Goal: Task Accomplishment & Management: Complete application form

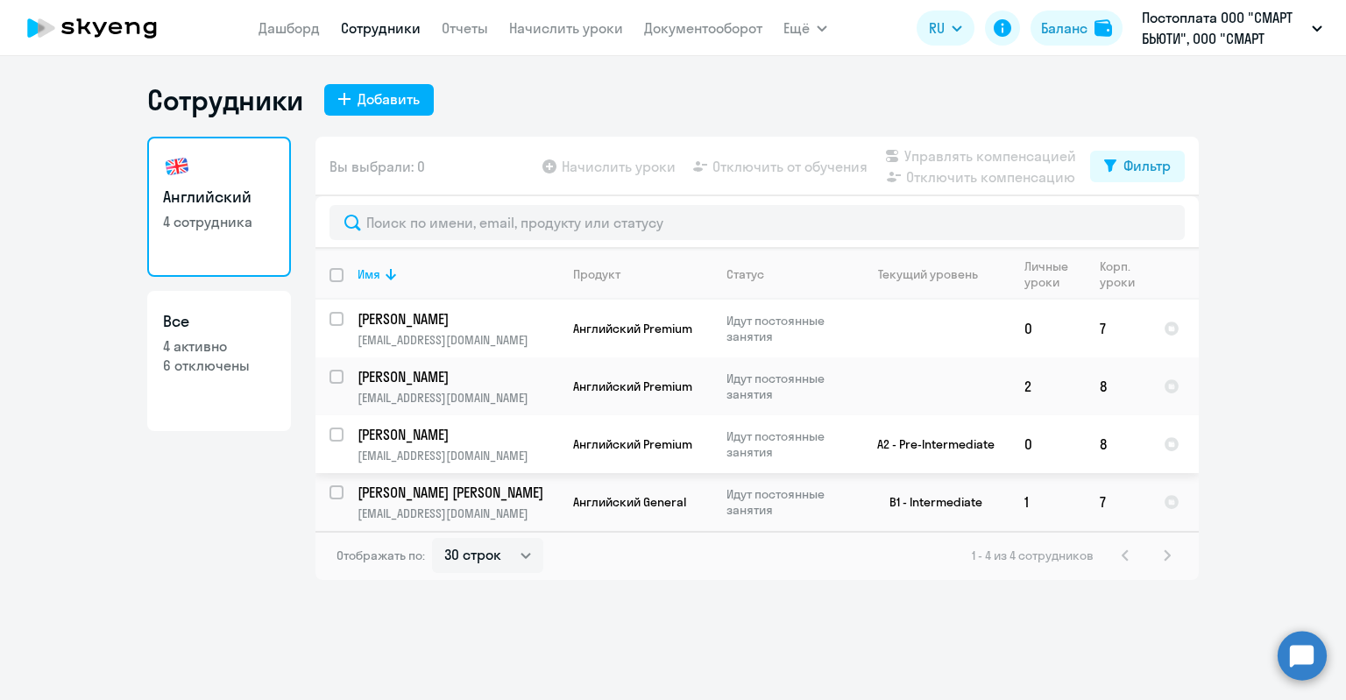
select select "30"
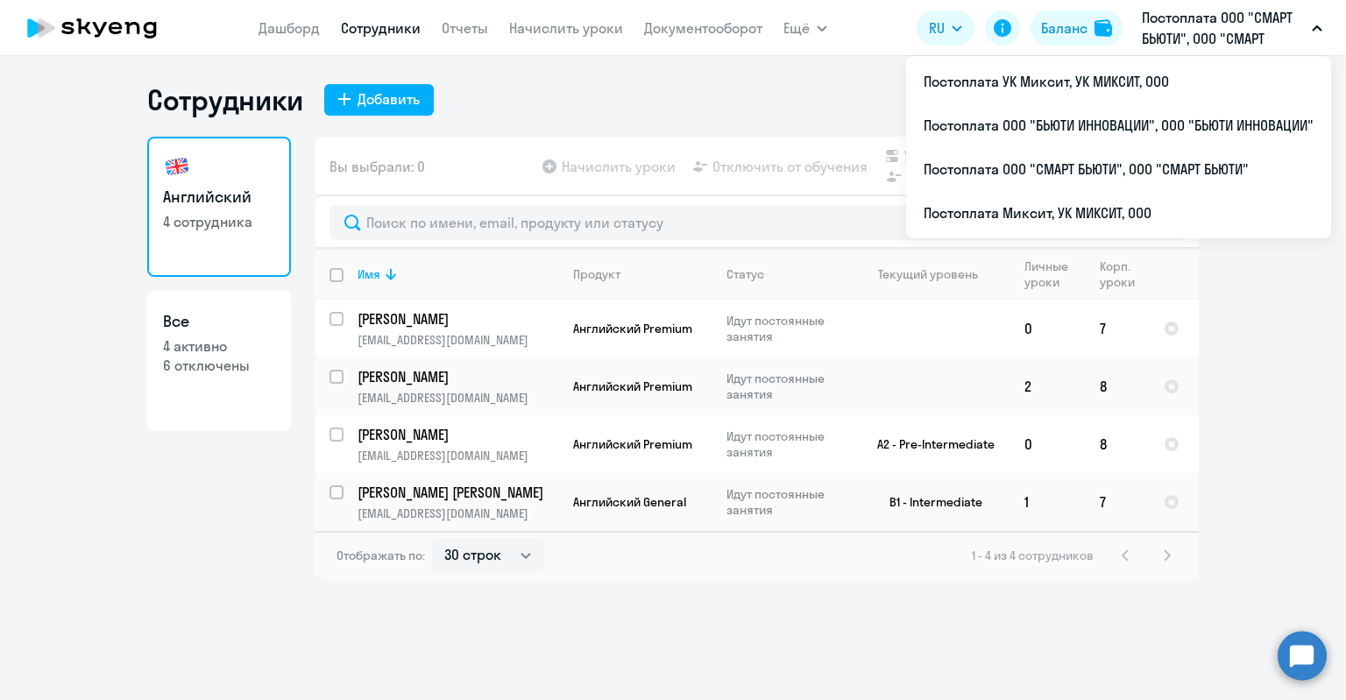
click at [1193, 41] on p "Постоплата ООО "СМАРТ БЬЮТИ", ООО "СМАРТ БЬЮТИ"" at bounding box center [1223, 28] width 163 height 42
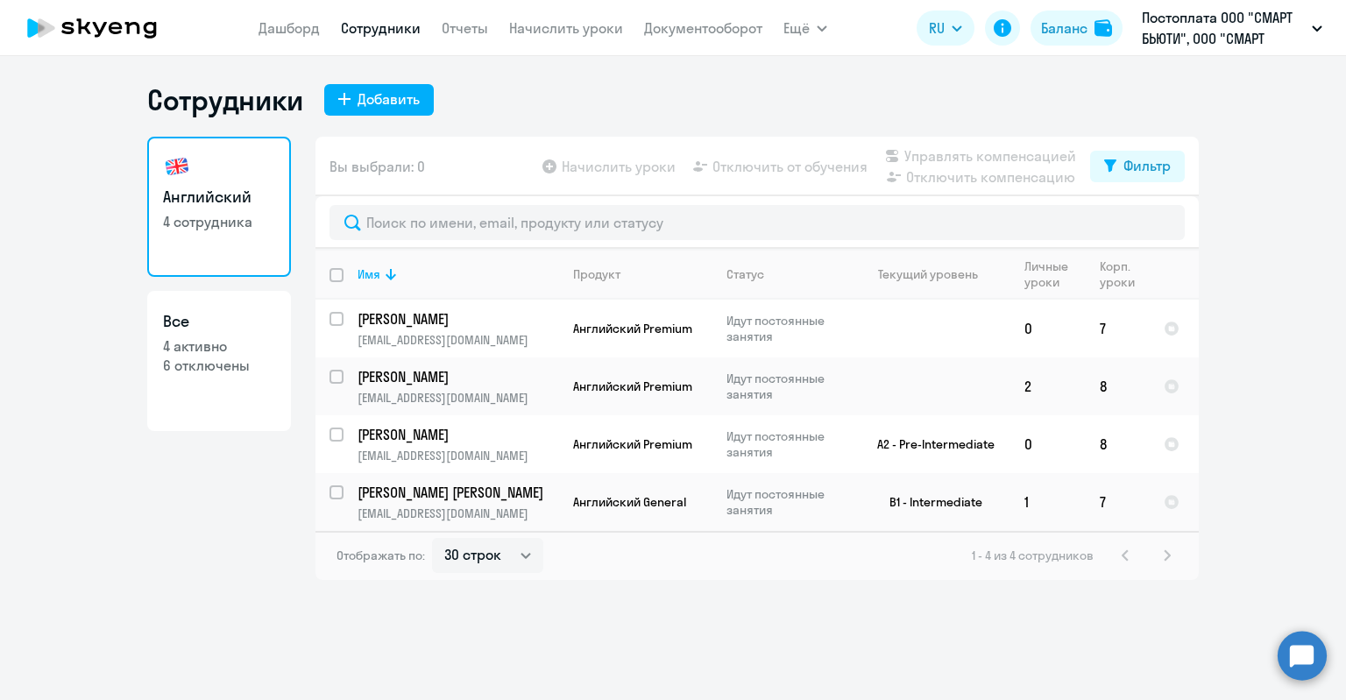
click at [1220, 31] on p "Постоплата ООО "СМАРТ БЬЮТИ", ООО "СМАРТ БЬЮТИ"" at bounding box center [1223, 28] width 163 height 42
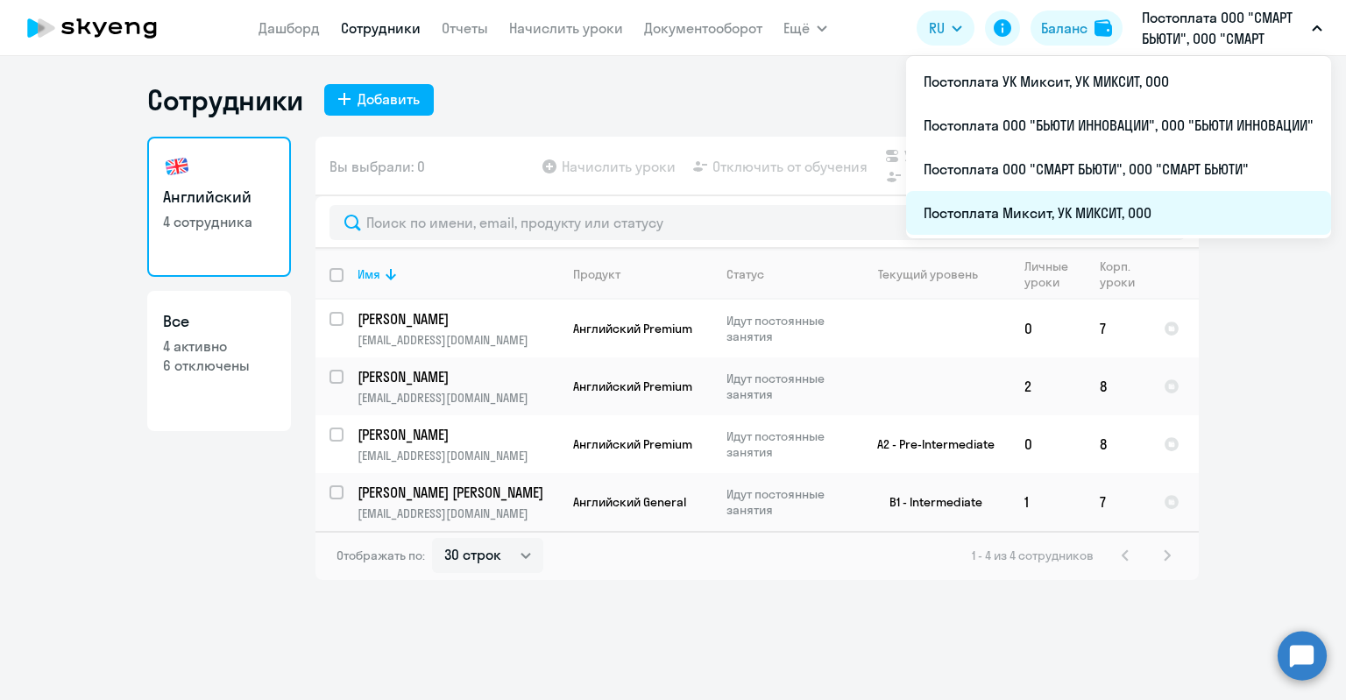
click at [1066, 213] on li "Постоплата Миксит, УК МИКСИТ, ООО" at bounding box center [1118, 213] width 425 height 44
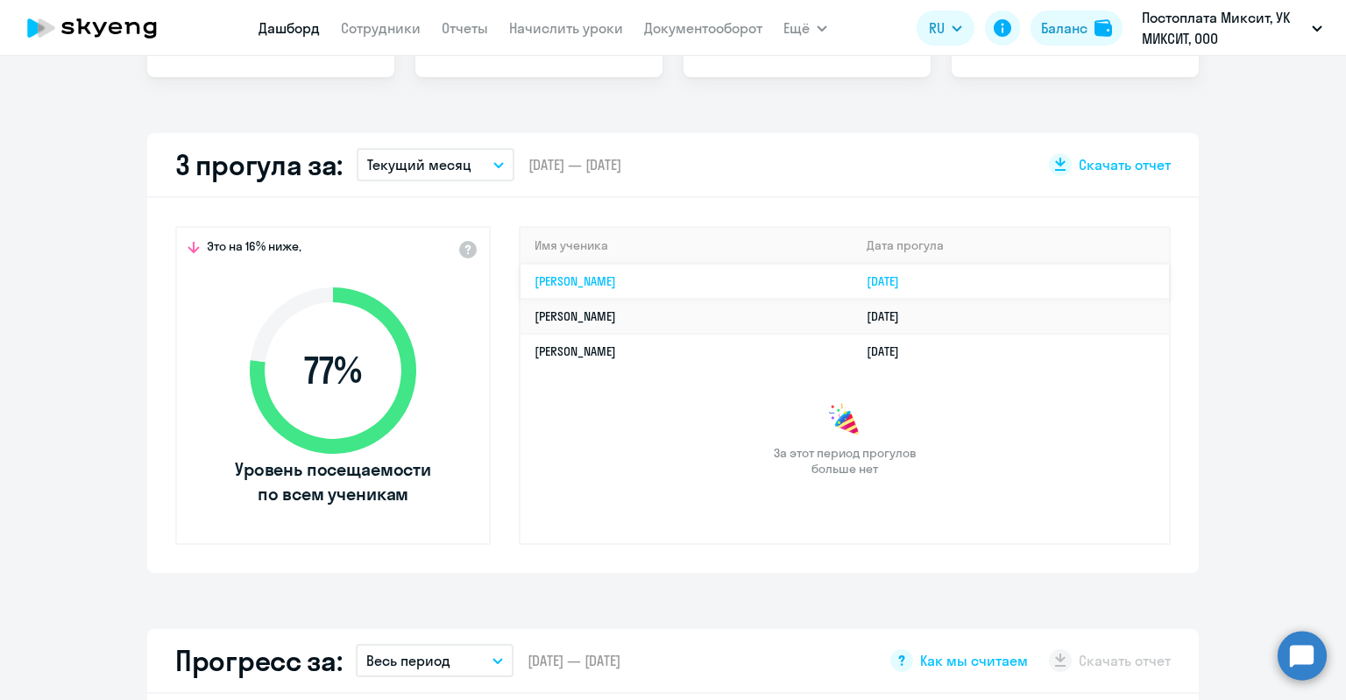
select select "30"
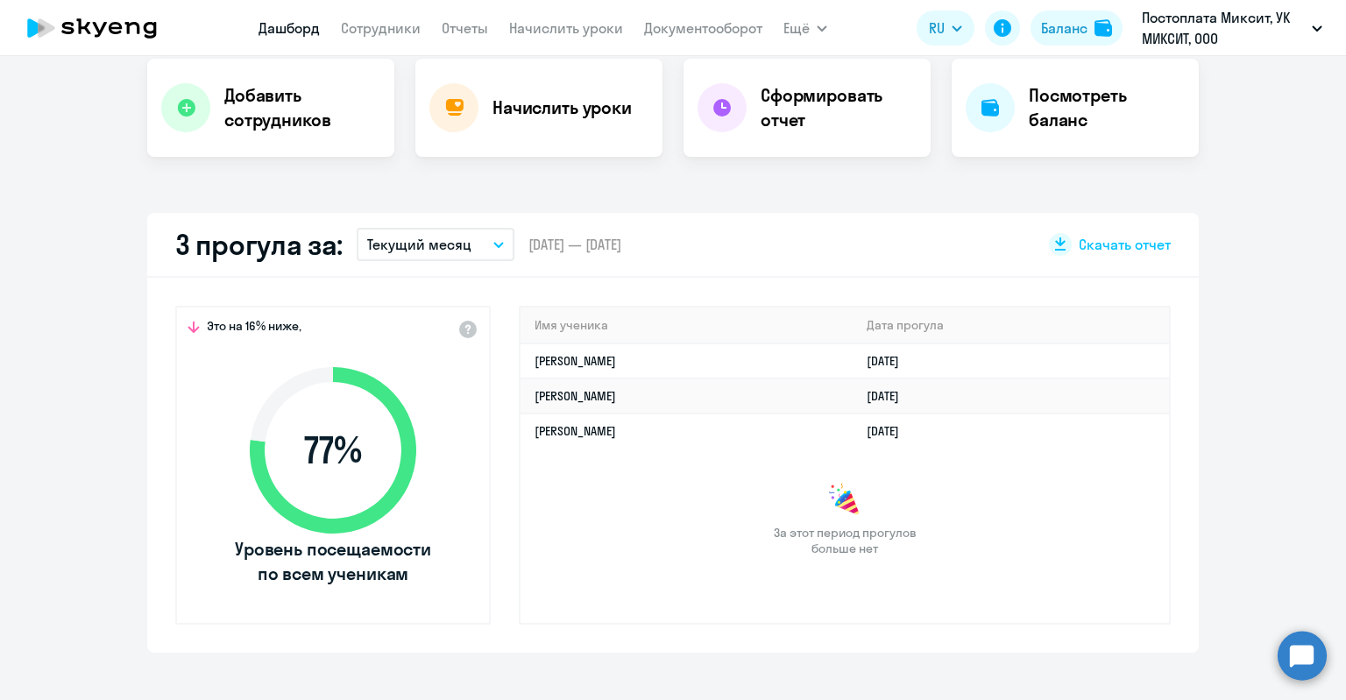
scroll to position [351, 0]
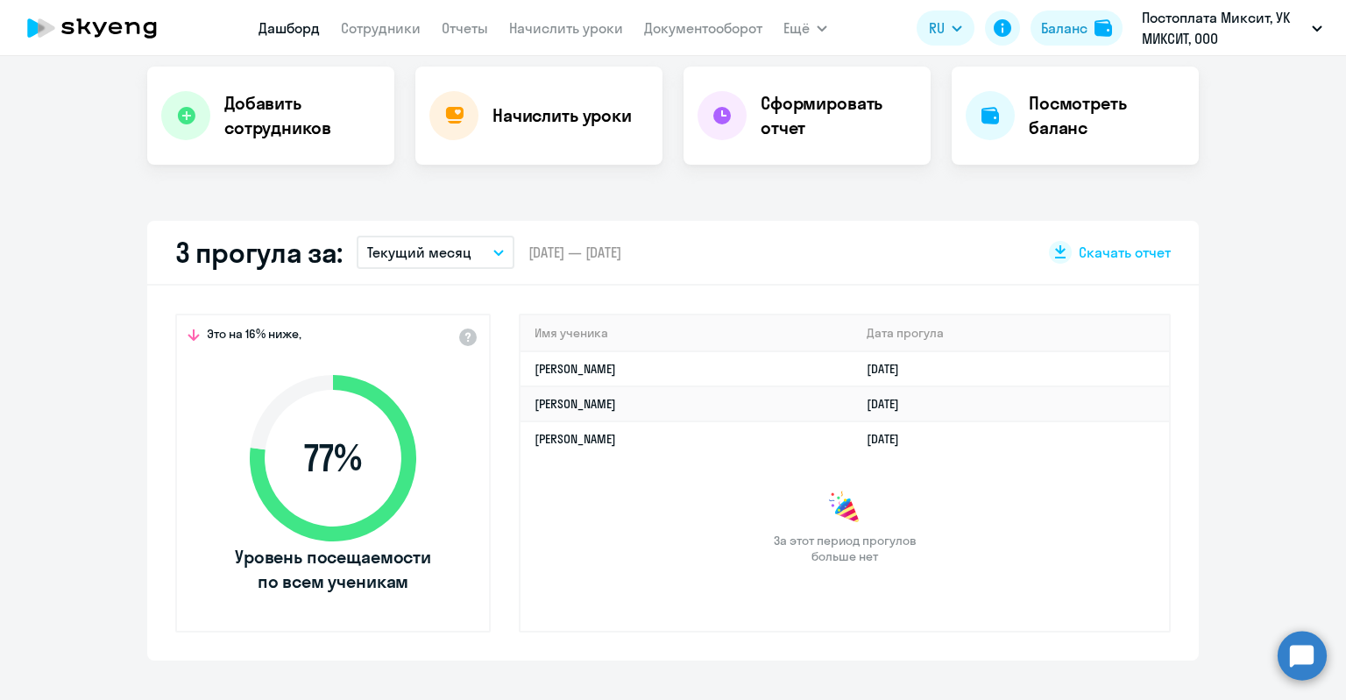
click at [495, 255] on button "Текущий месяц" at bounding box center [436, 252] width 158 height 33
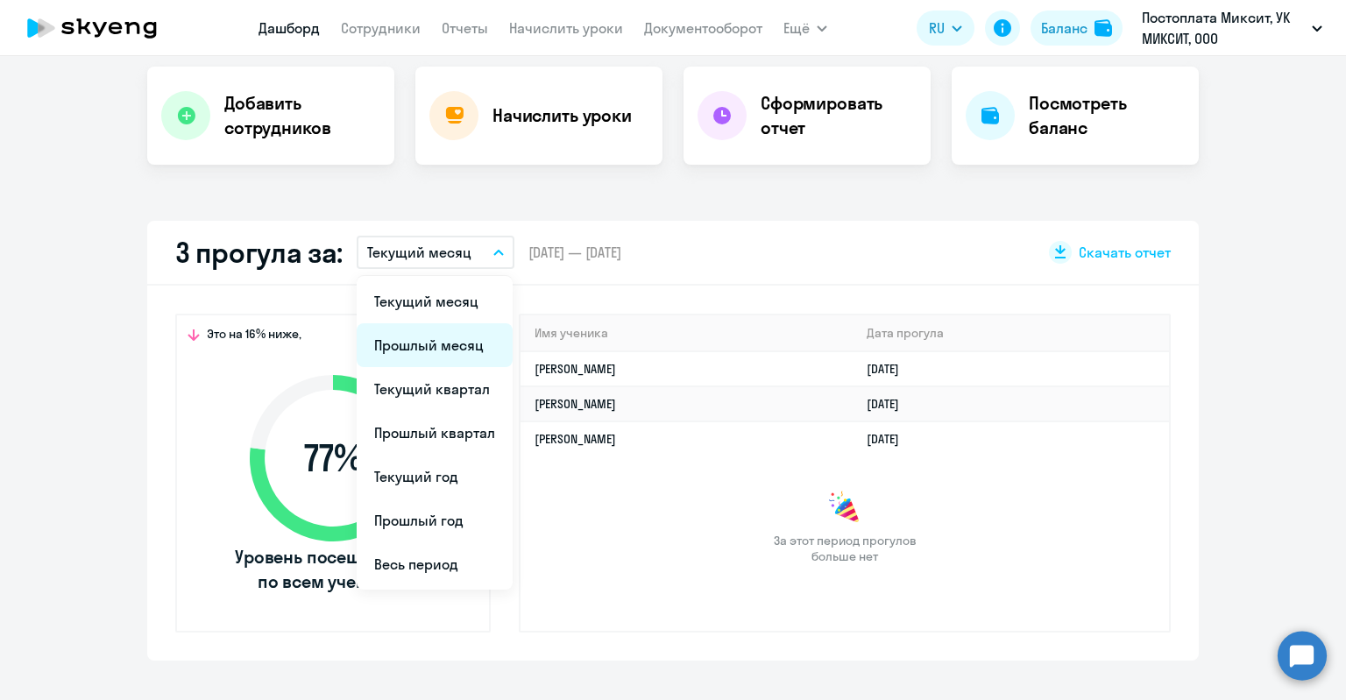
click at [450, 346] on li "Прошлый месяц" at bounding box center [435, 345] width 156 height 44
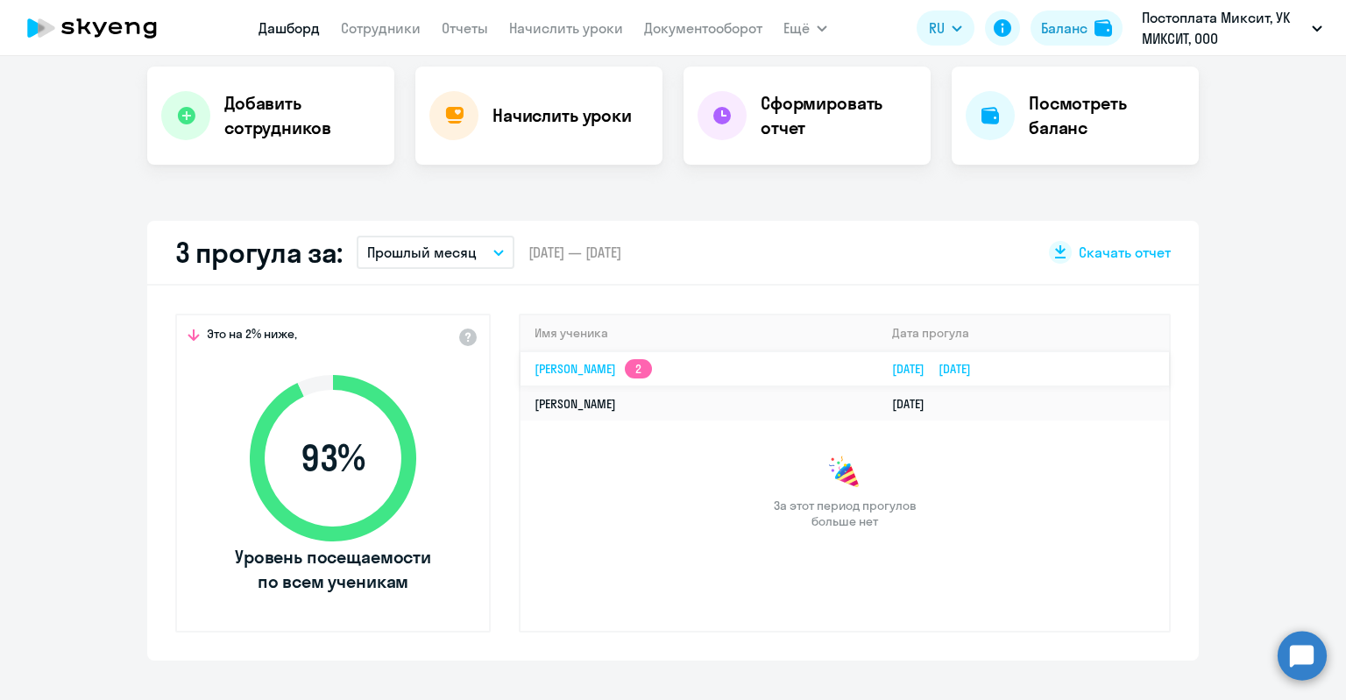
click at [702, 367] on td "[PERSON_NAME] 2" at bounding box center [700, 368] width 358 height 35
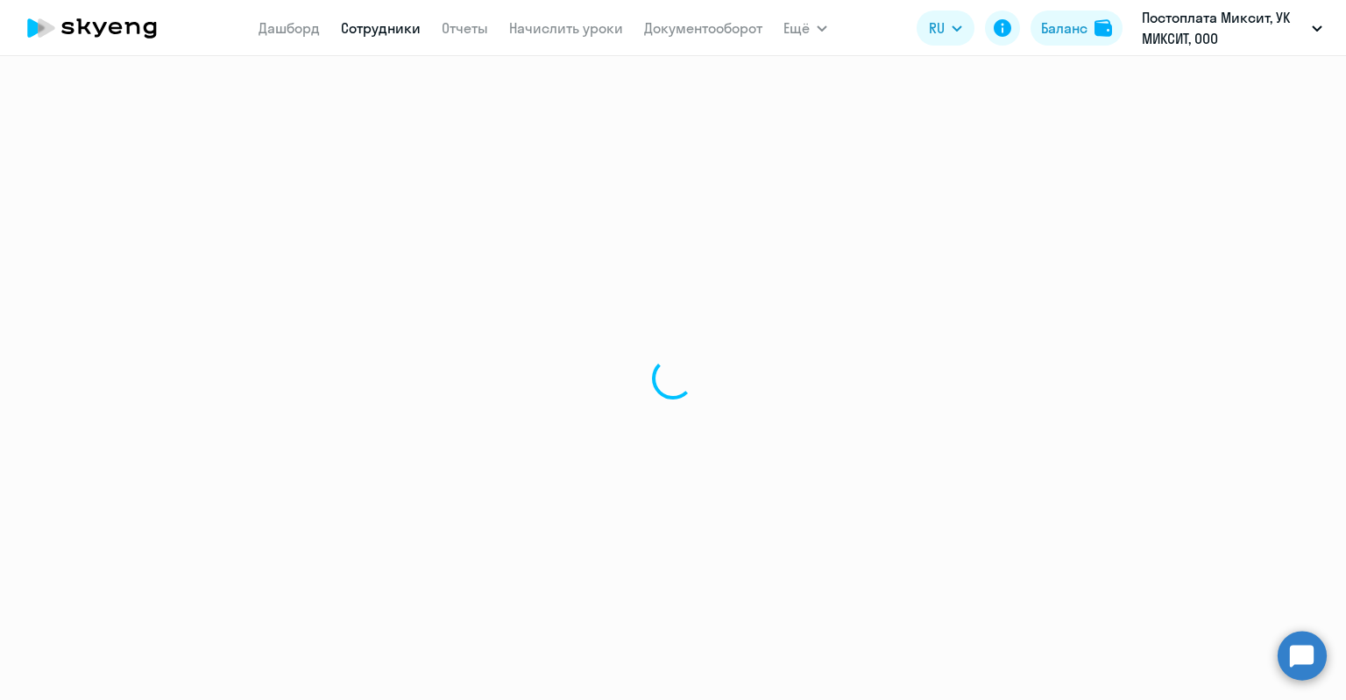
select select "english"
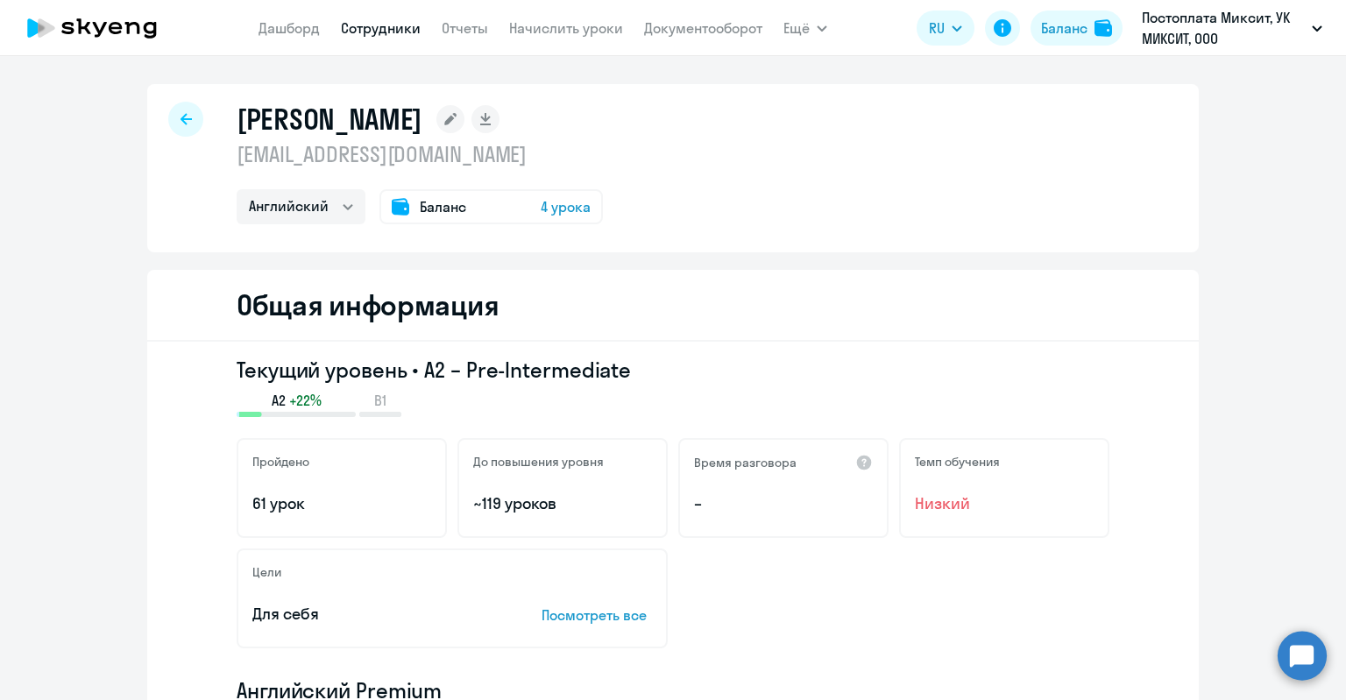
click at [183, 133] on div at bounding box center [185, 119] width 35 height 35
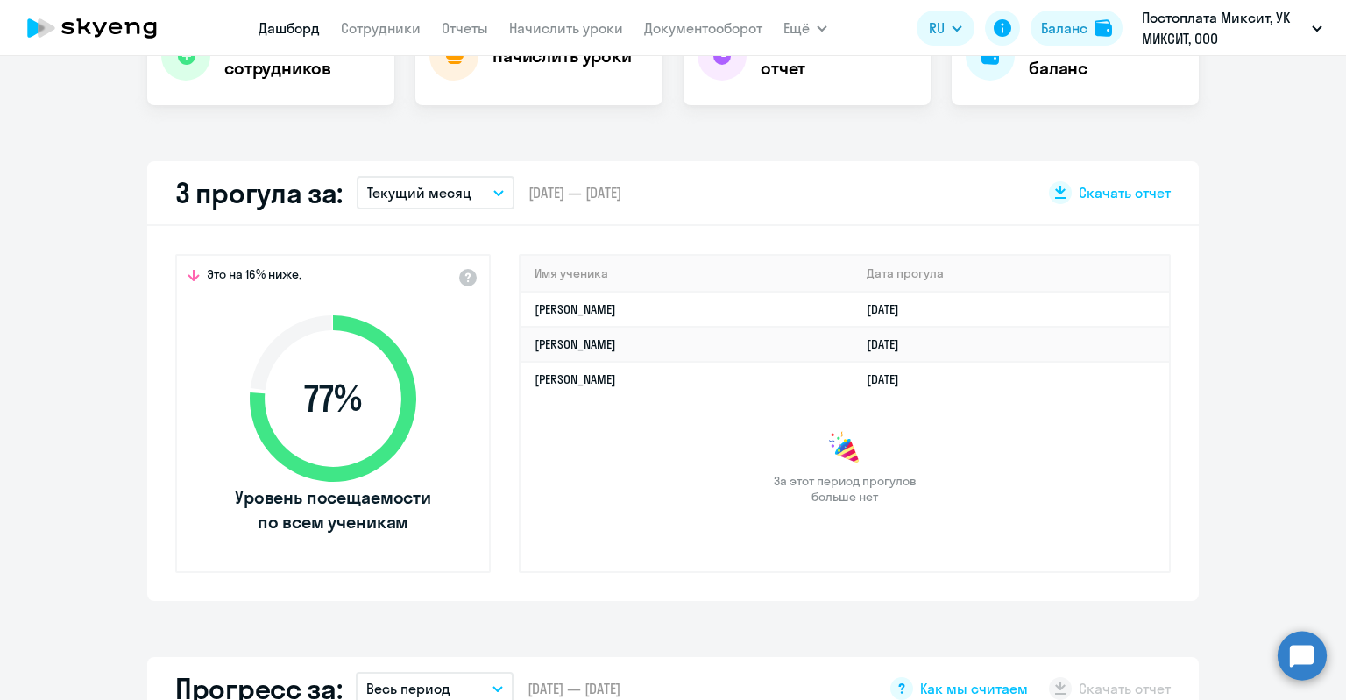
scroll to position [438, 0]
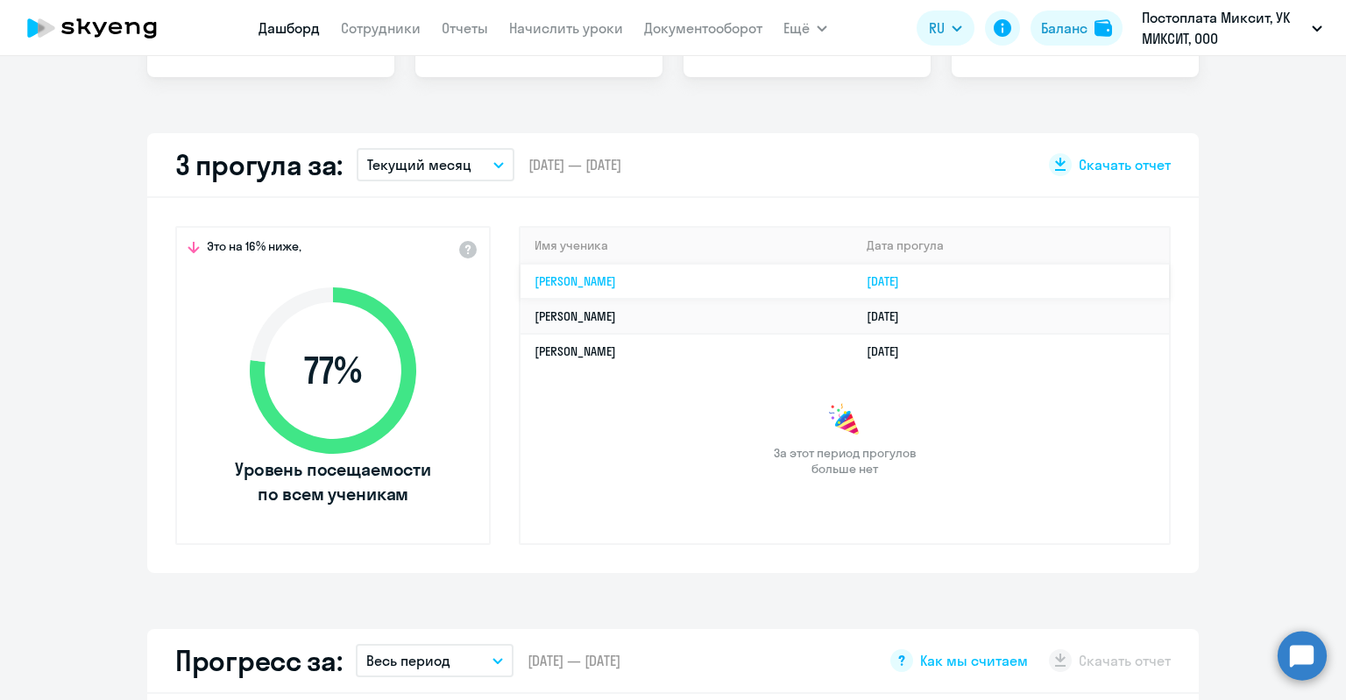
select select "30"
click at [494, 167] on icon "button" at bounding box center [498, 165] width 9 height 4
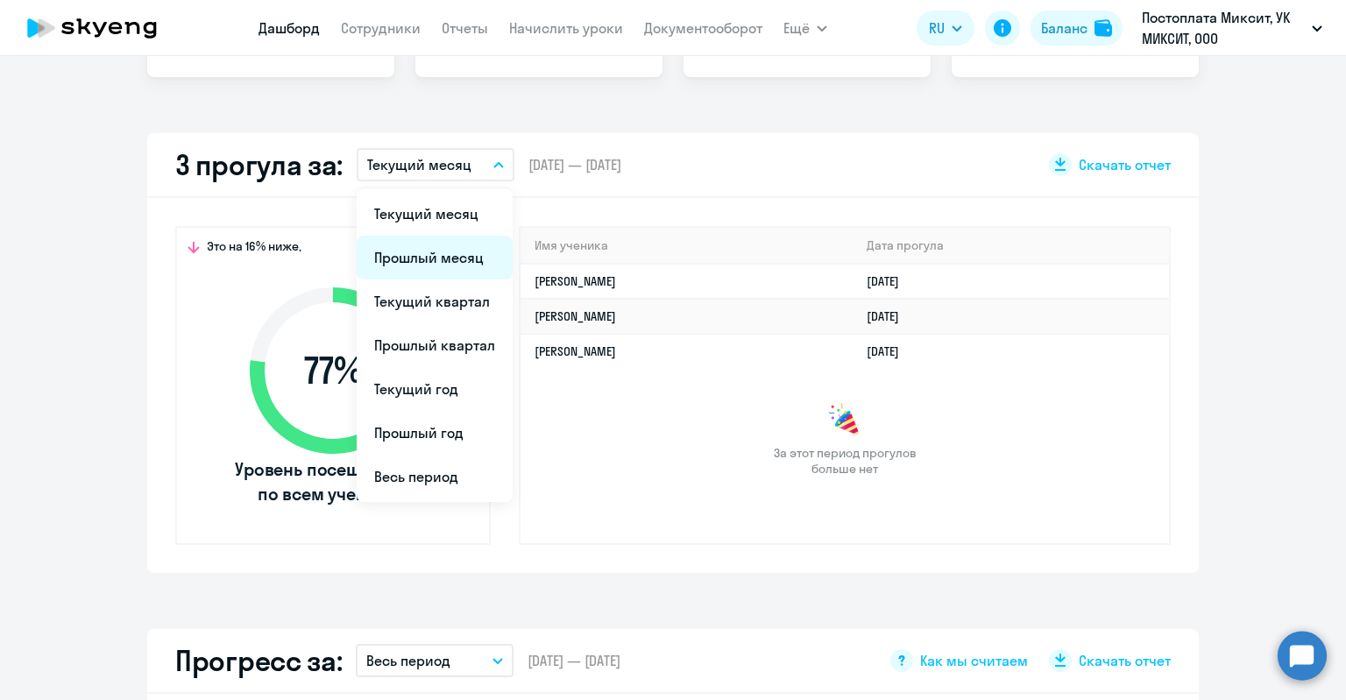
click at [445, 260] on li "Прошлый месяц" at bounding box center [435, 258] width 156 height 44
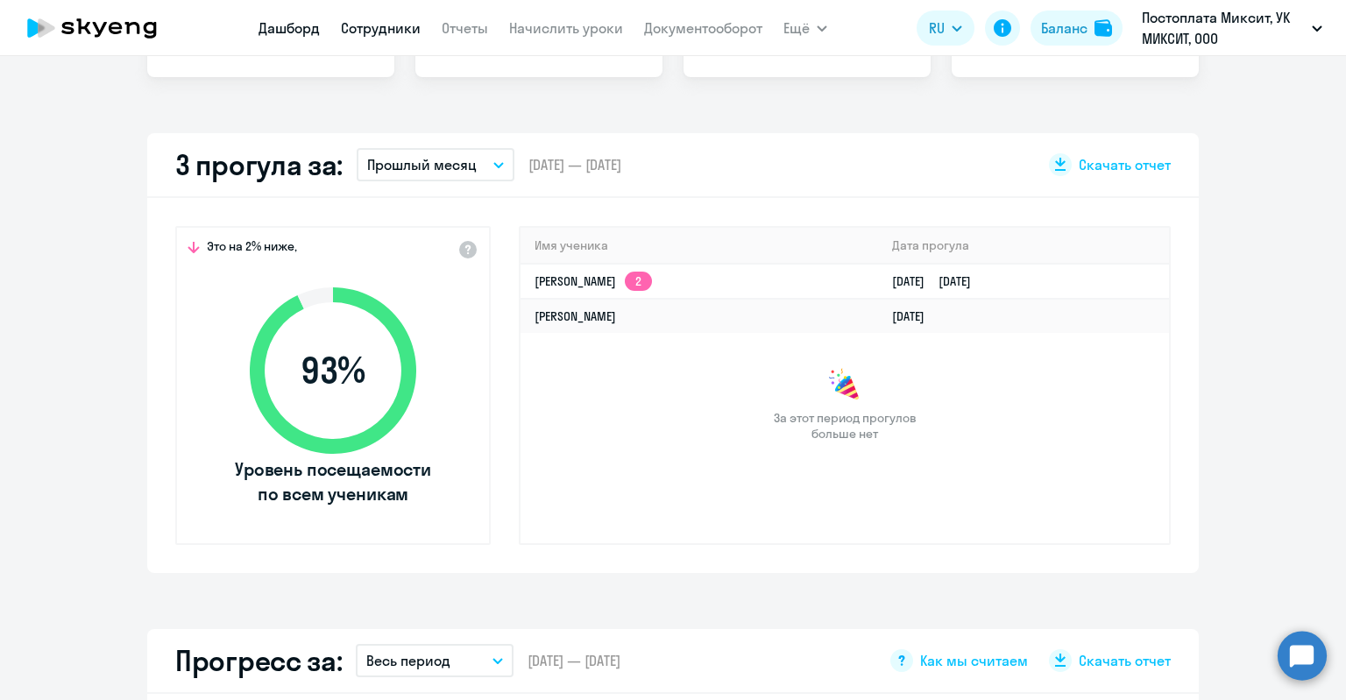
click at [361, 29] on link "Сотрудники" at bounding box center [381, 28] width 80 height 18
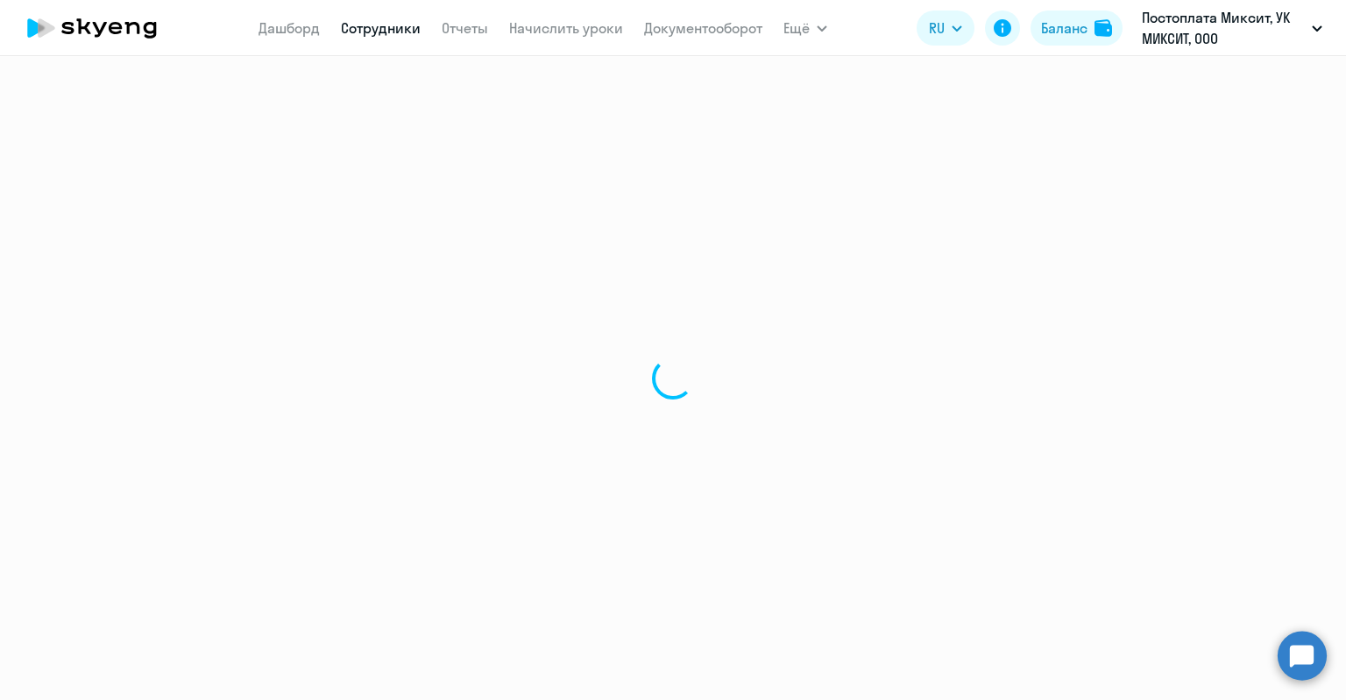
select select "30"
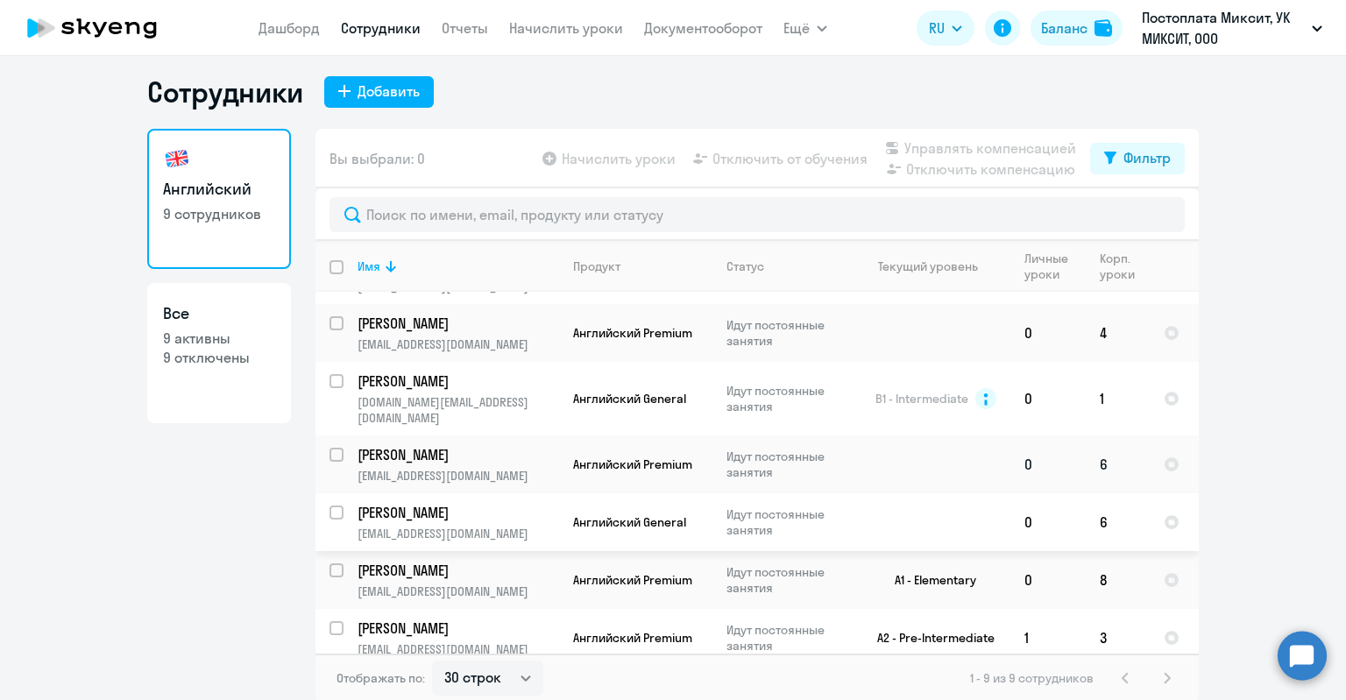
scroll to position [11, 0]
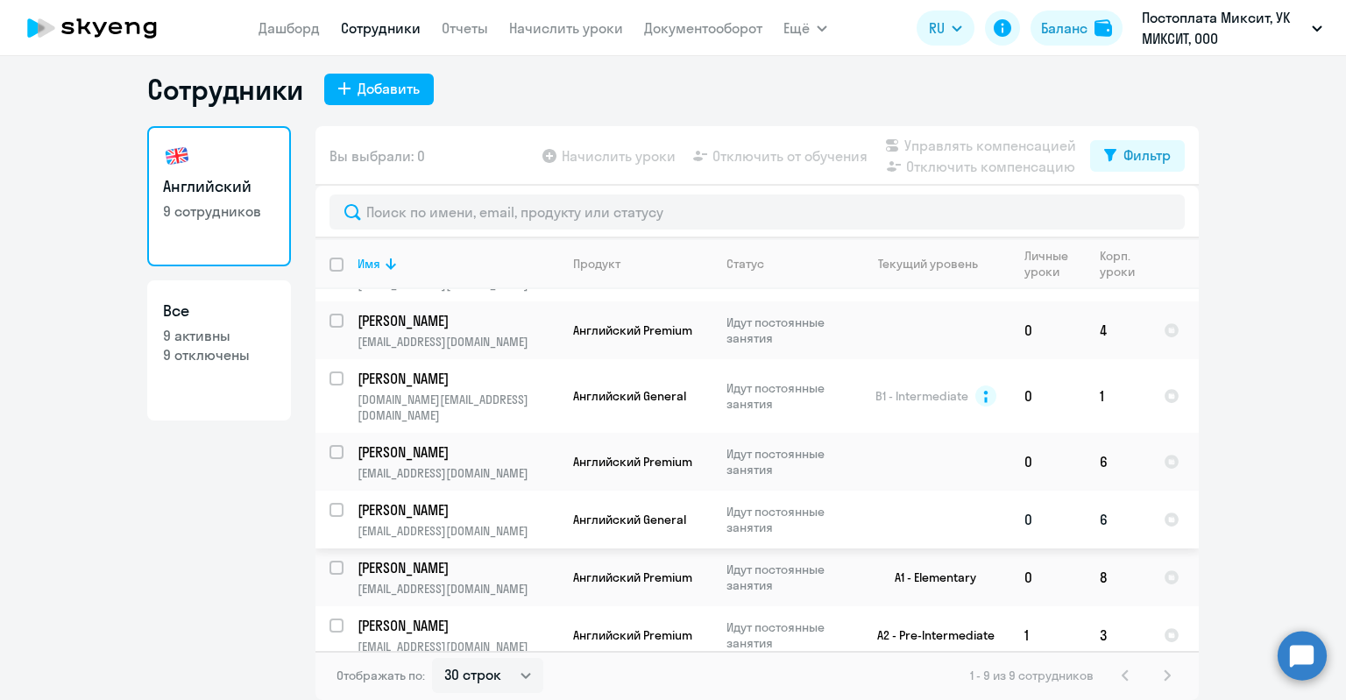
click at [766, 507] on p "Идут постоянные занятия" at bounding box center [787, 520] width 120 height 32
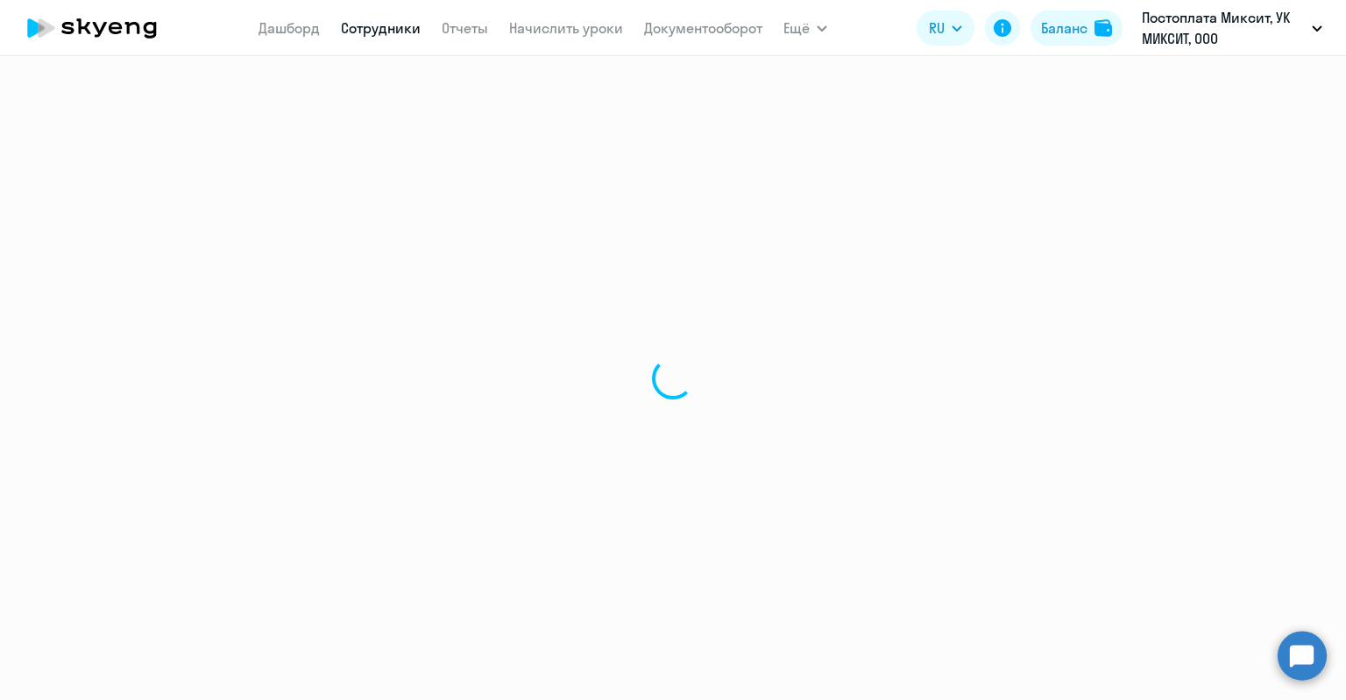
select select "english"
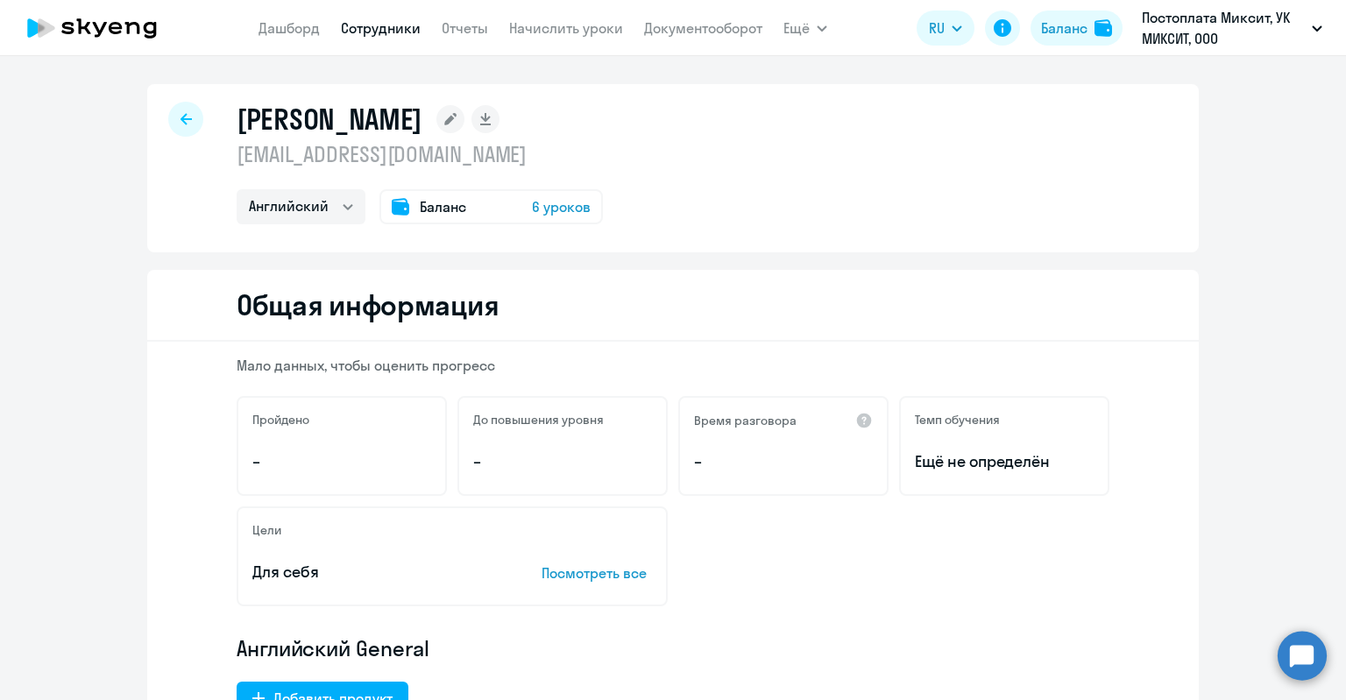
click at [181, 125] on div at bounding box center [185, 119] width 35 height 35
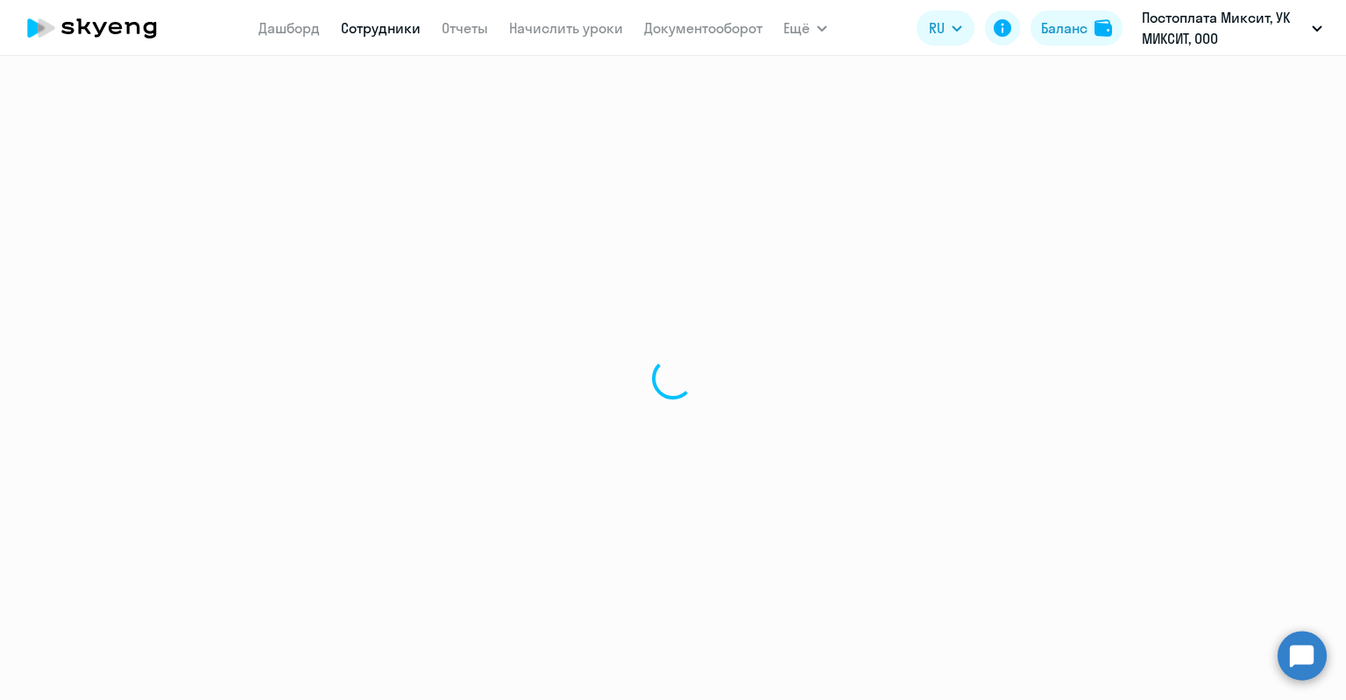
select select "30"
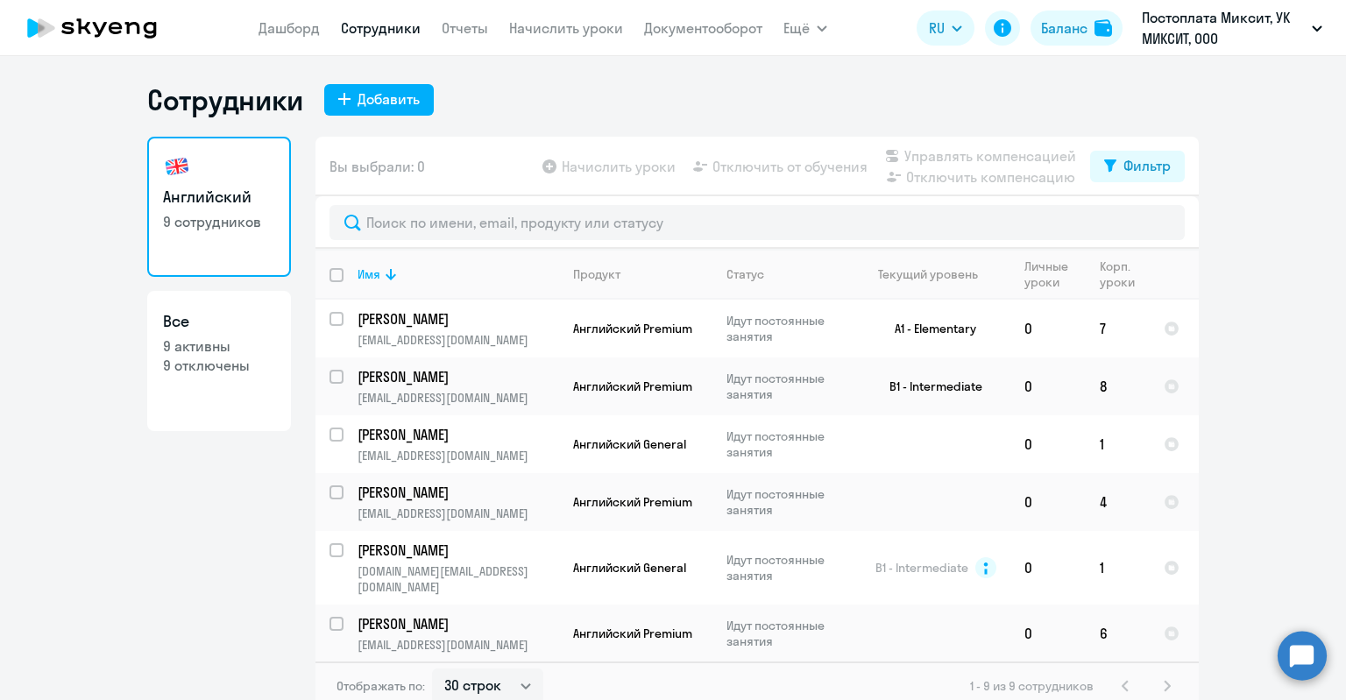
click at [267, 43] on nav "[PERSON_NAME] Отчеты Начислить уроки Документооборот" at bounding box center [511, 28] width 504 height 35
click at [271, 30] on link "Дашборд" at bounding box center [289, 28] width 61 height 18
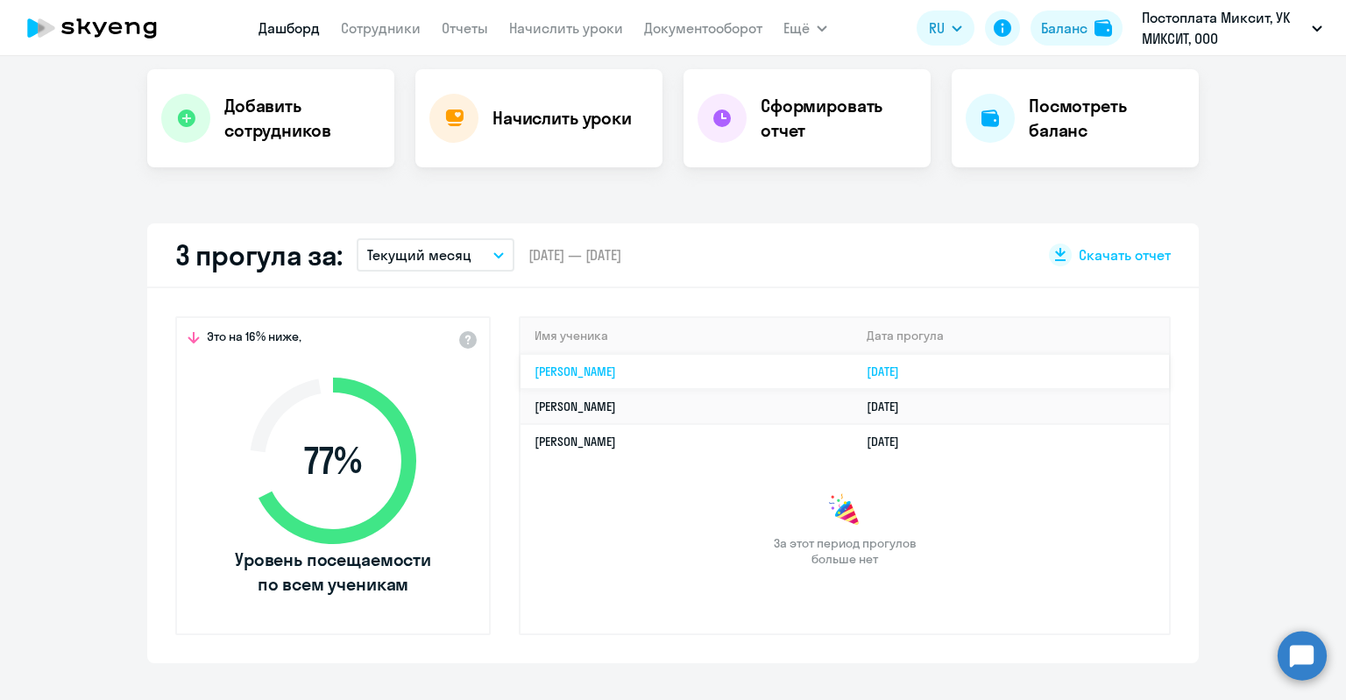
scroll to position [351, 0]
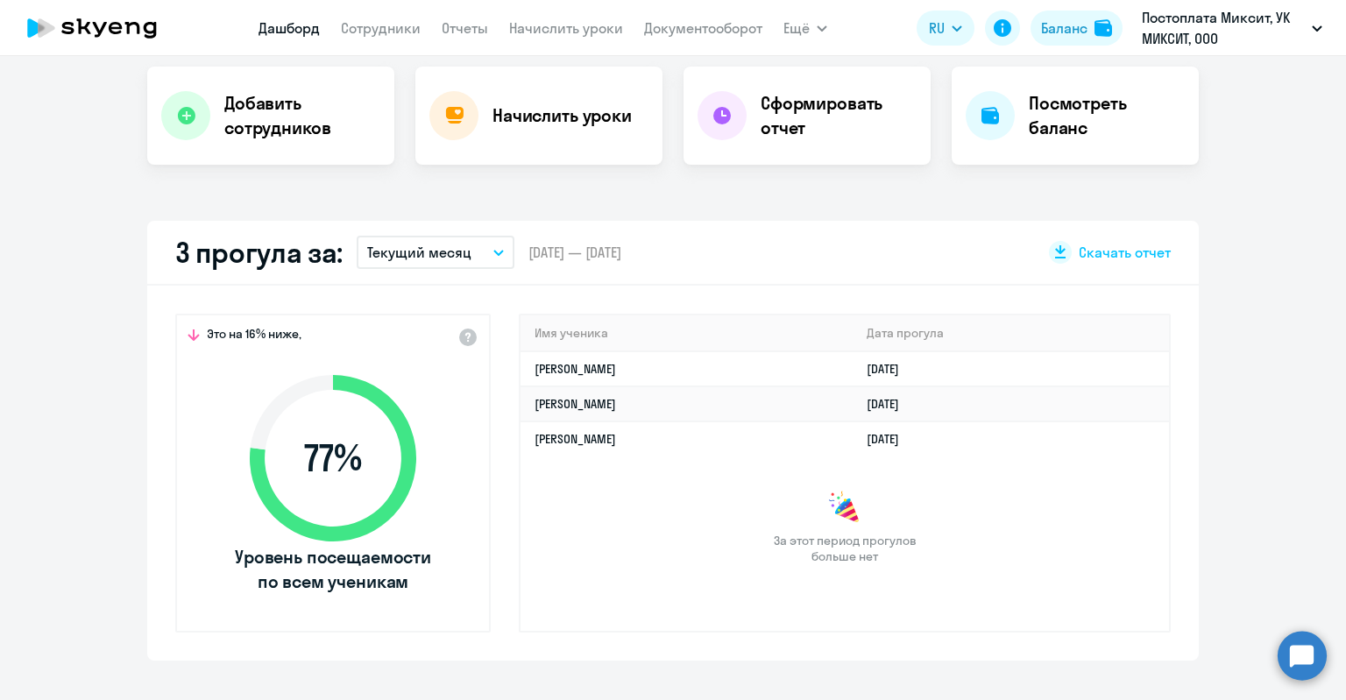
select select "30"
click at [491, 245] on button "Текущий месяц" at bounding box center [436, 252] width 158 height 33
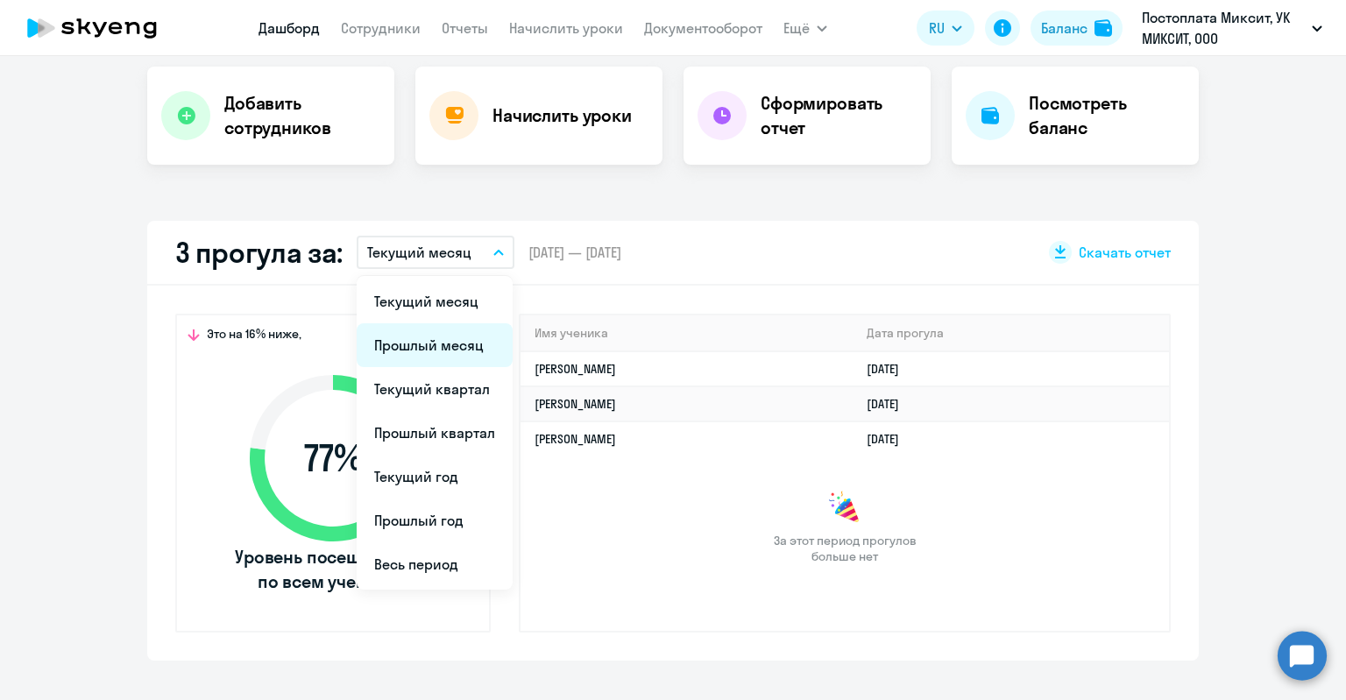
click at [451, 347] on li "Прошлый месяц" at bounding box center [435, 345] width 156 height 44
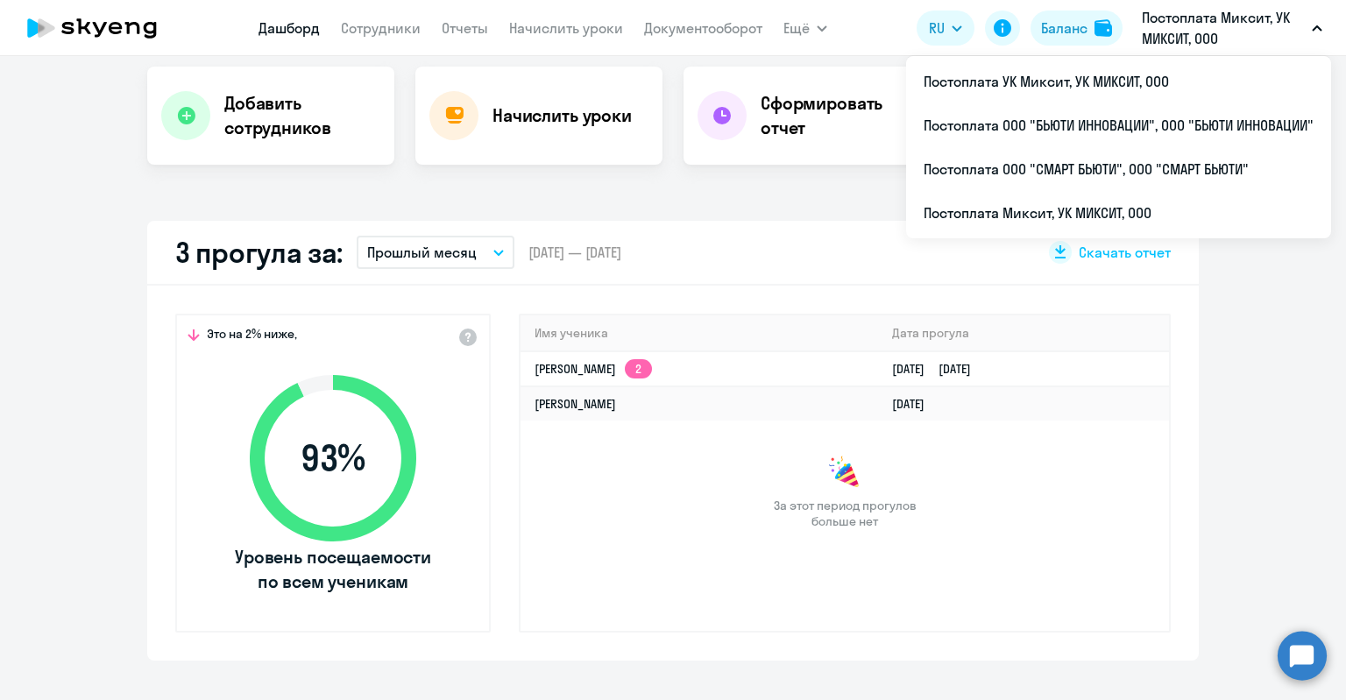
click at [263, 224] on div "3 прогула за: Прошлый месяц Текущий месяц Прошлый месяц Текущий квартал [GEOGRA…" at bounding box center [673, 253] width 1052 height 65
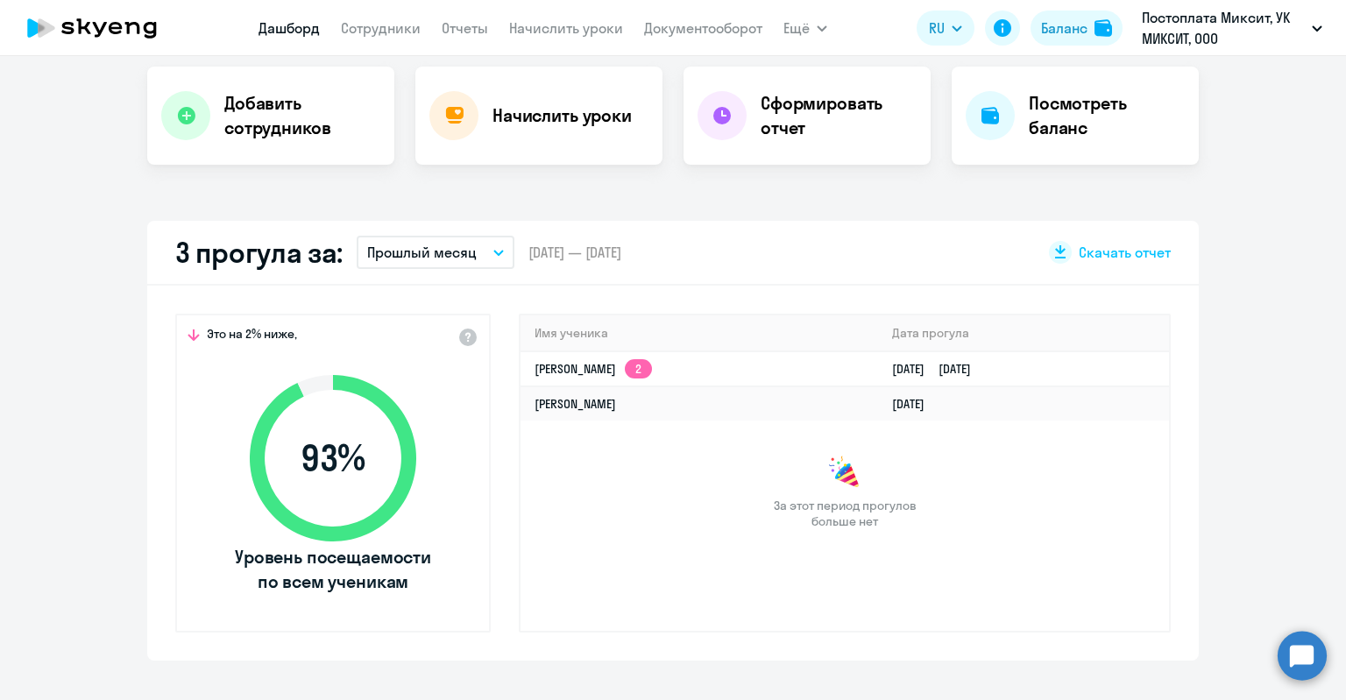
click at [266, 259] on h2 "3 прогула за:" at bounding box center [258, 252] width 167 height 35
click at [266, 255] on h2 "3 прогула за:" at bounding box center [258, 252] width 167 height 35
click at [242, 238] on h2 "3 прогула за:" at bounding box center [258, 252] width 167 height 35
click at [236, 247] on h2 "3 прогула за:" at bounding box center [258, 252] width 167 height 35
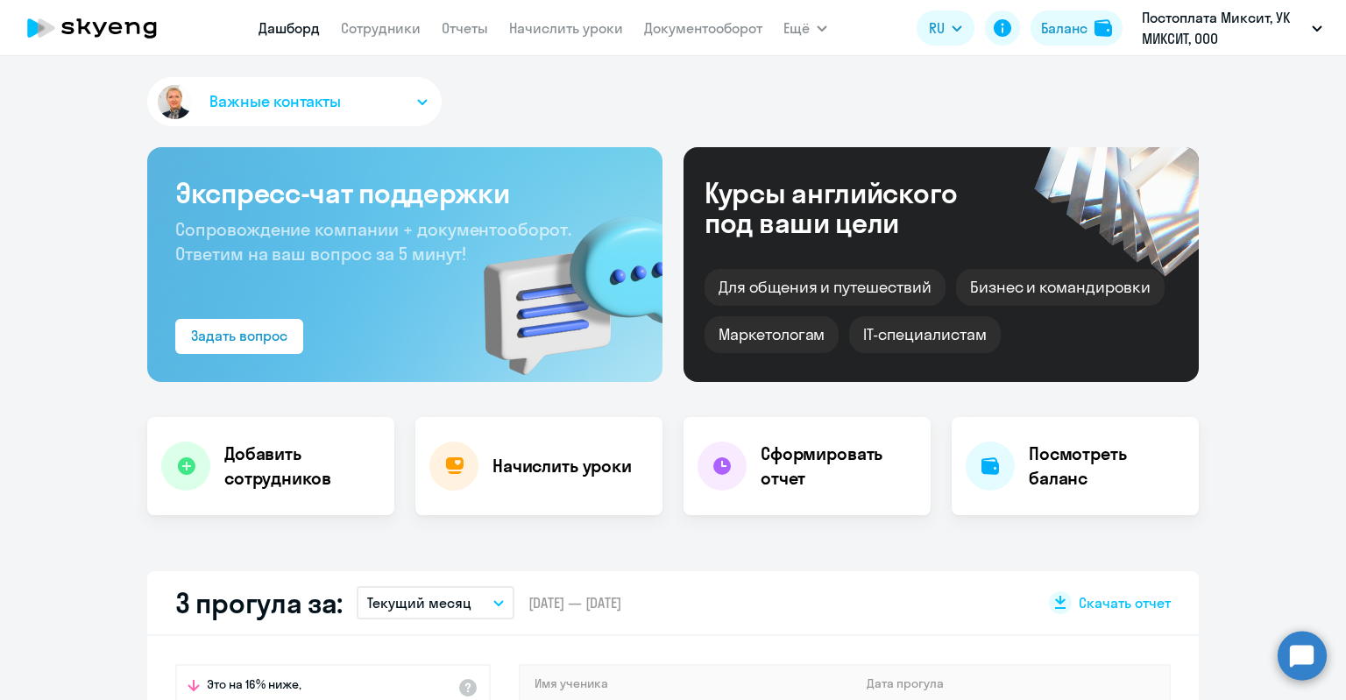
select select "30"
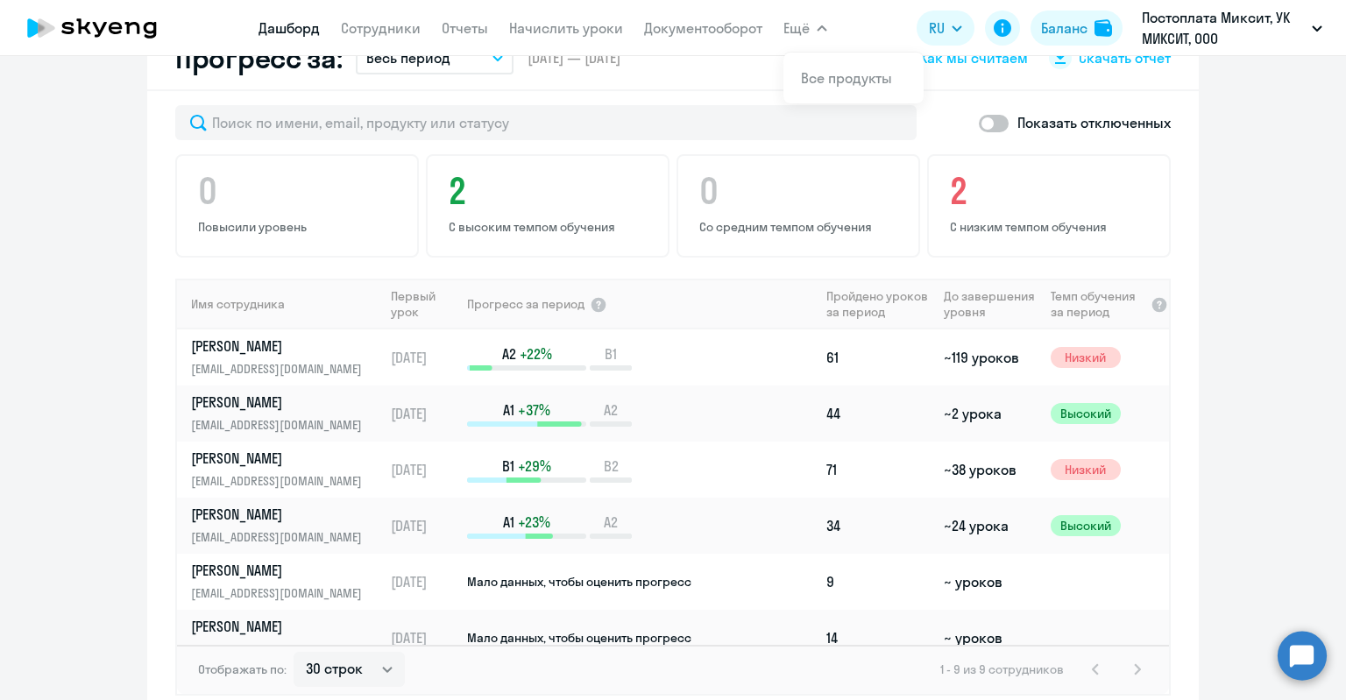
scroll to position [1034, 0]
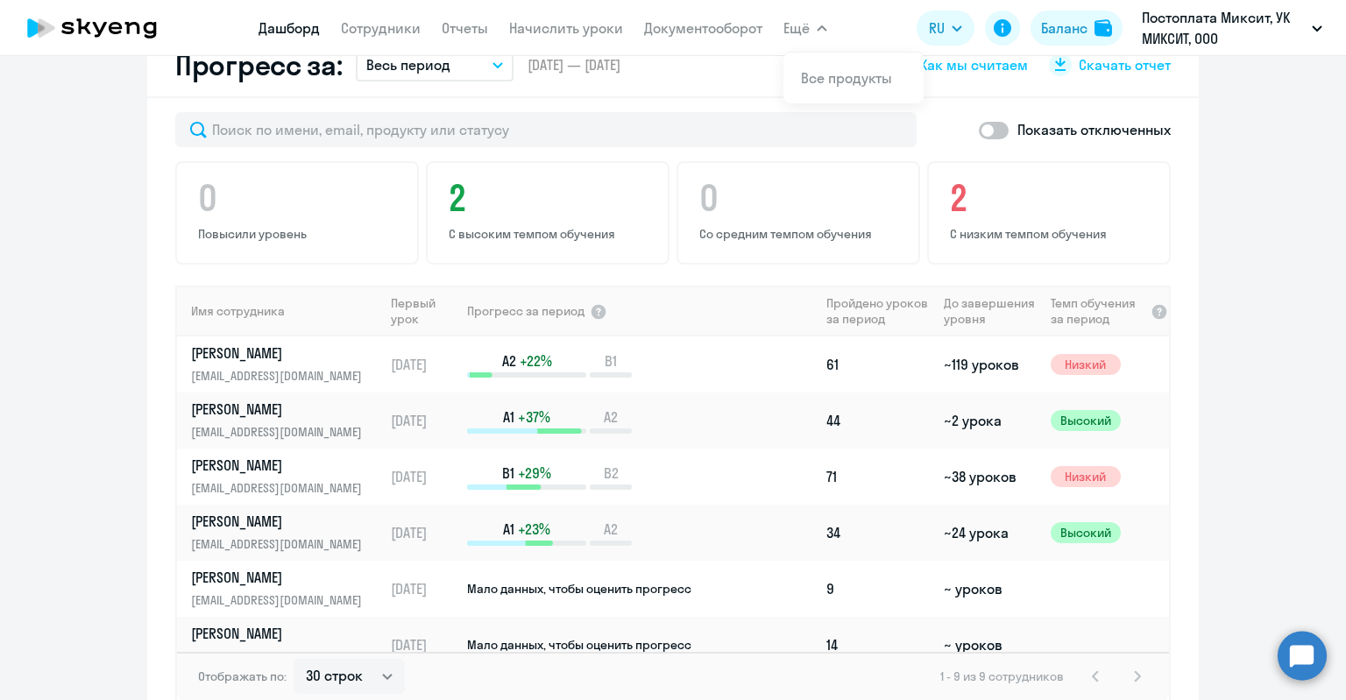
click at [1231, 329] on app-progress-dashboard "Прогресс за: Весь период – 22.08.2024 — 09.09.2025 Как мы считаем Скачать отчет…" at bounding box center [673, 386] width 1346 height 706
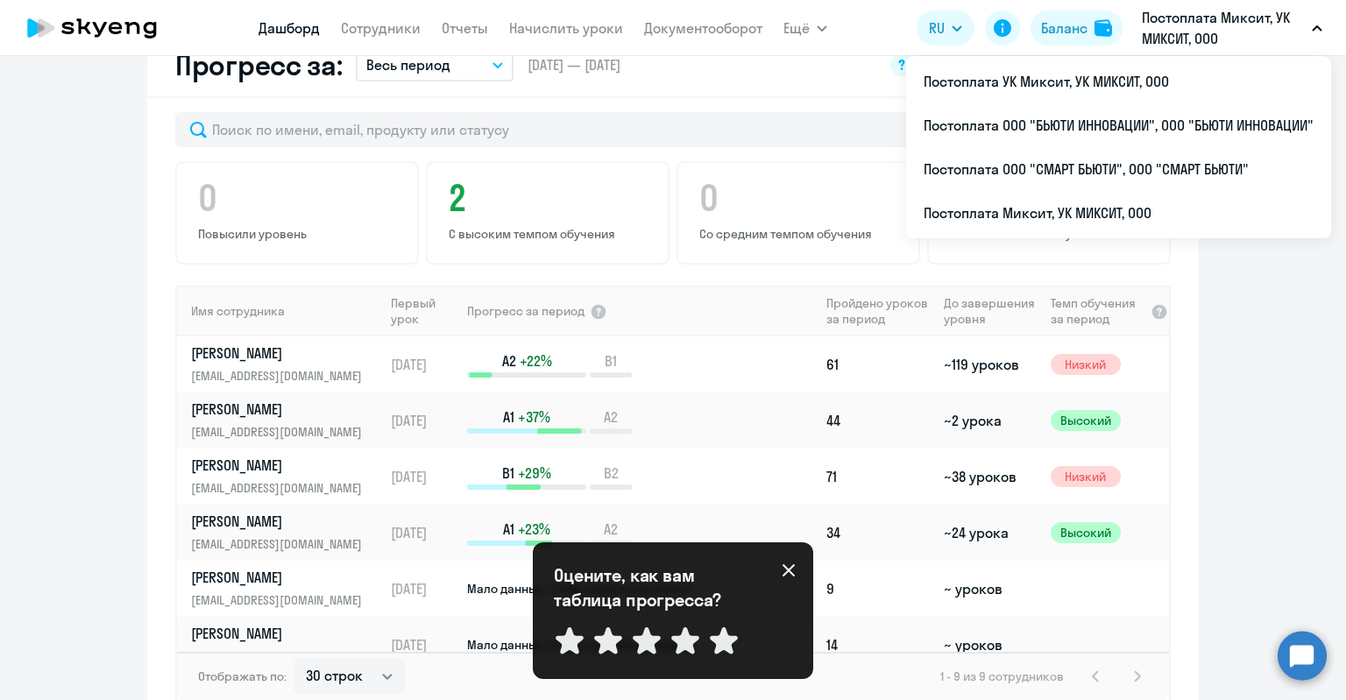
click at [796, 570] on div "Оцените, как вам таблица прогресса? Отправить" at bounding box center [673, 611] width 280 height 137
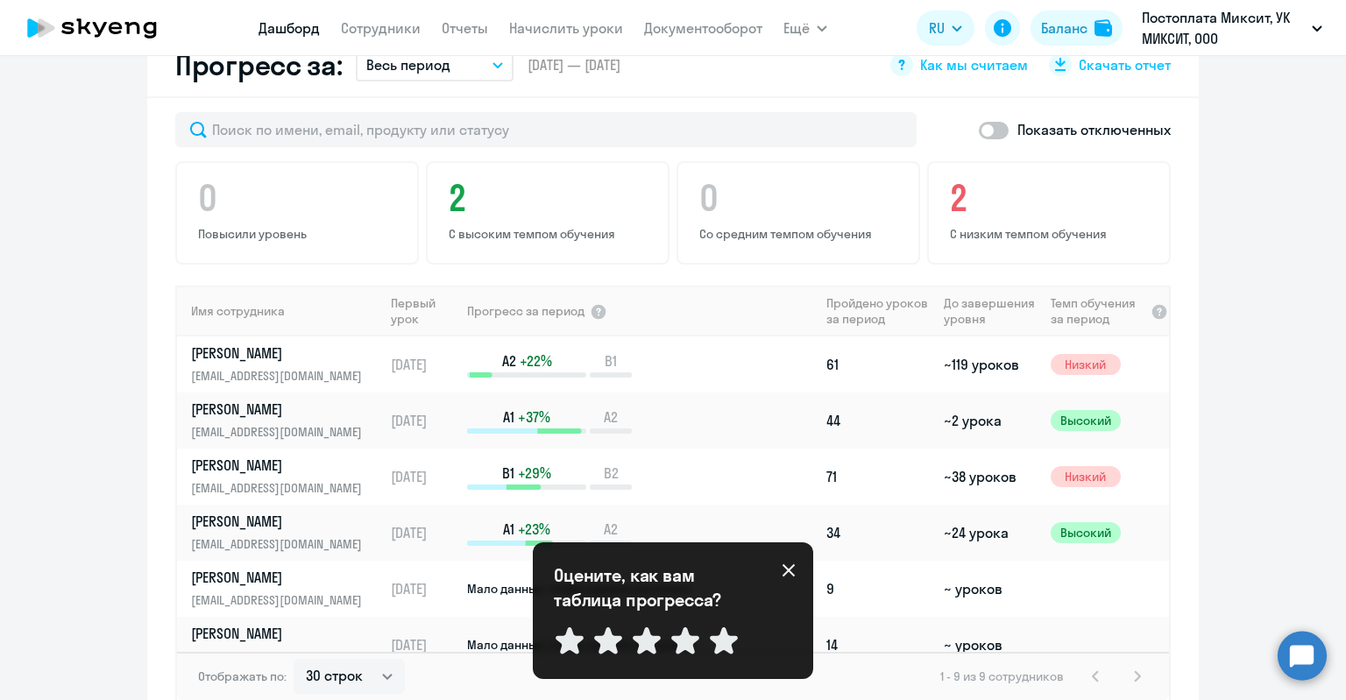
click at [784, 564] on icon at bounding box center [789, 571] width 14 height 14
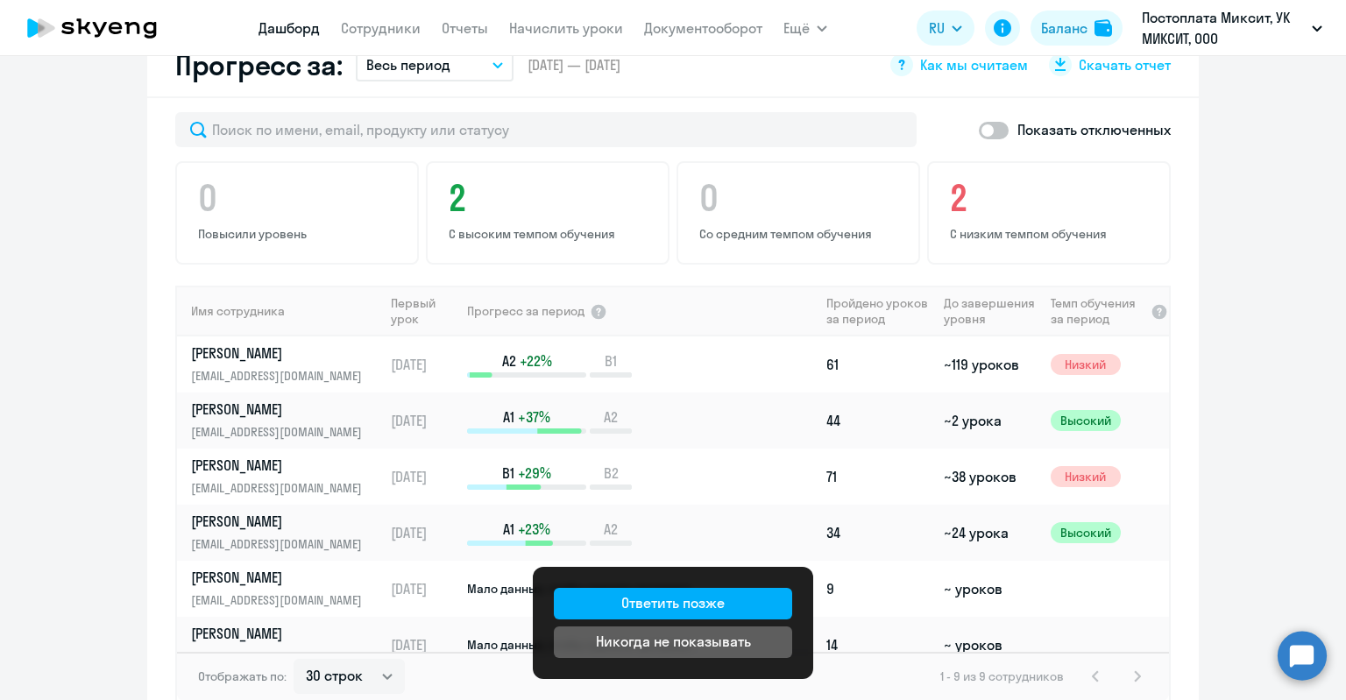
click at [1266, 255] on app-progress-dashboard "Прогресс за: Весь период – 22.08.2024 — 09.09.2025 Как мы считаем Скачать отчет…" at bounding box center [673, 386] width 1346 height 706
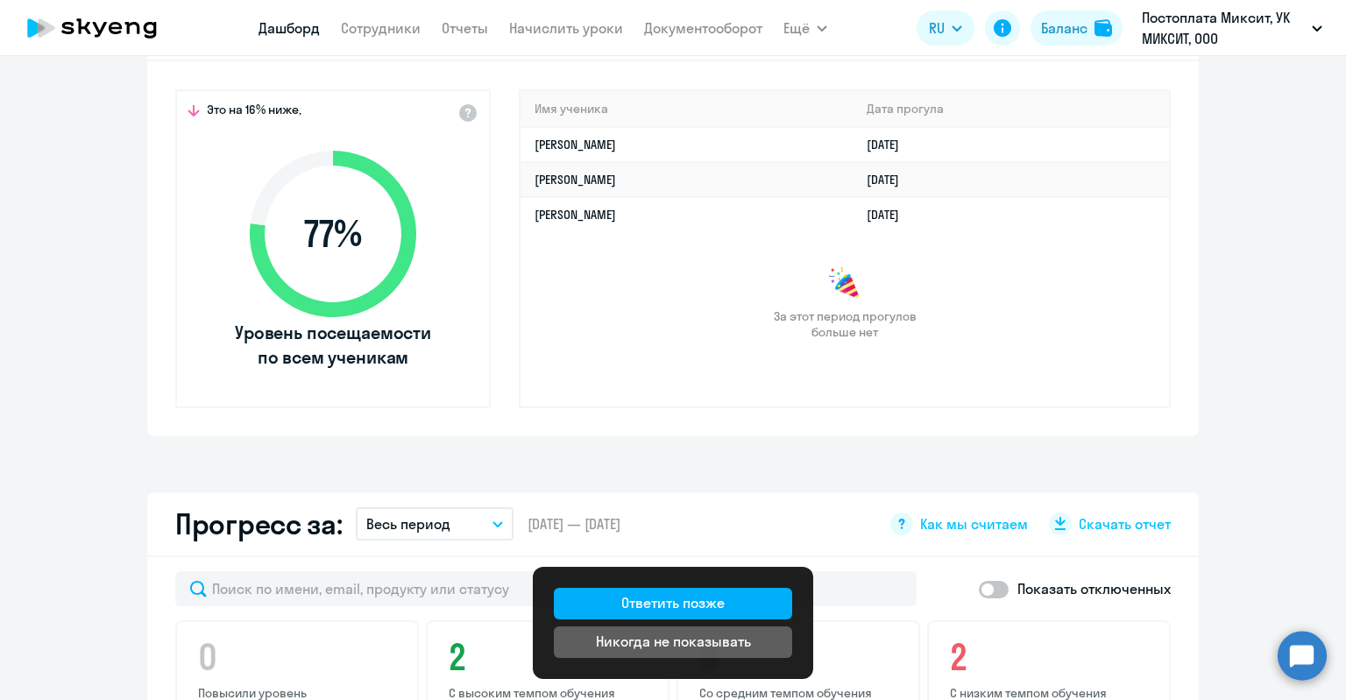
scroll to position [596, 0]
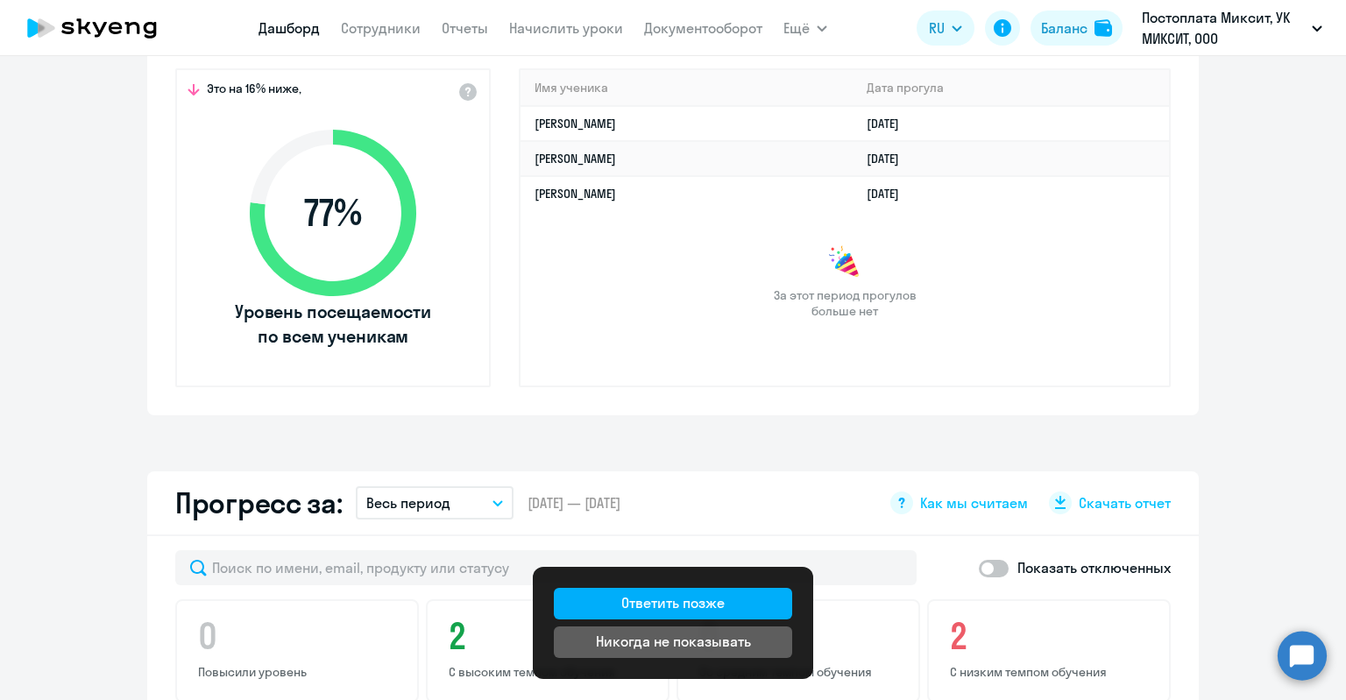
click at [188, 509] on h2 "Прогресс за:" at bounding box center [258, 503] width 167 height 35
click at [1009, 631] on h4 "2" at bounding box center [1051, 636] width 203 height 42
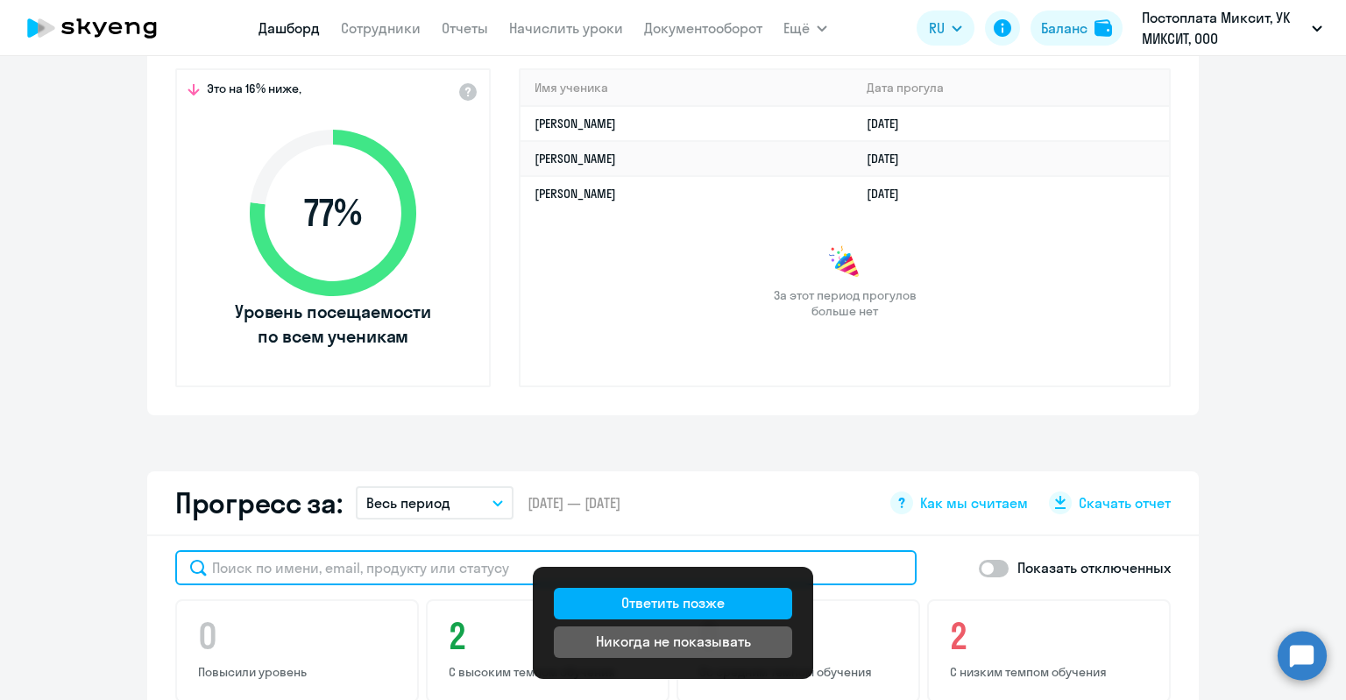
click at [369, 574] on input "text" at bounding box center [545, 567] width 741 height 35
click at [362, 567] on input "text" at bounding box center [545, 567] width 741 height 35
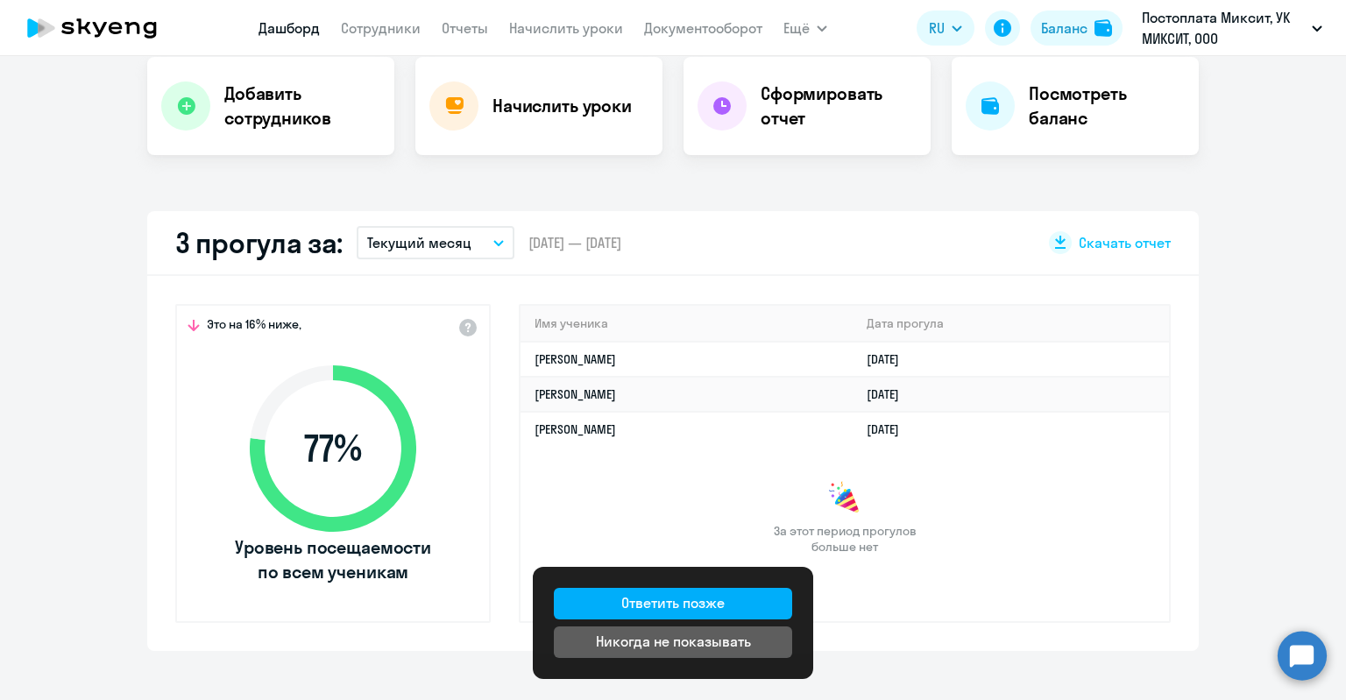
scroll to position [70, 0]
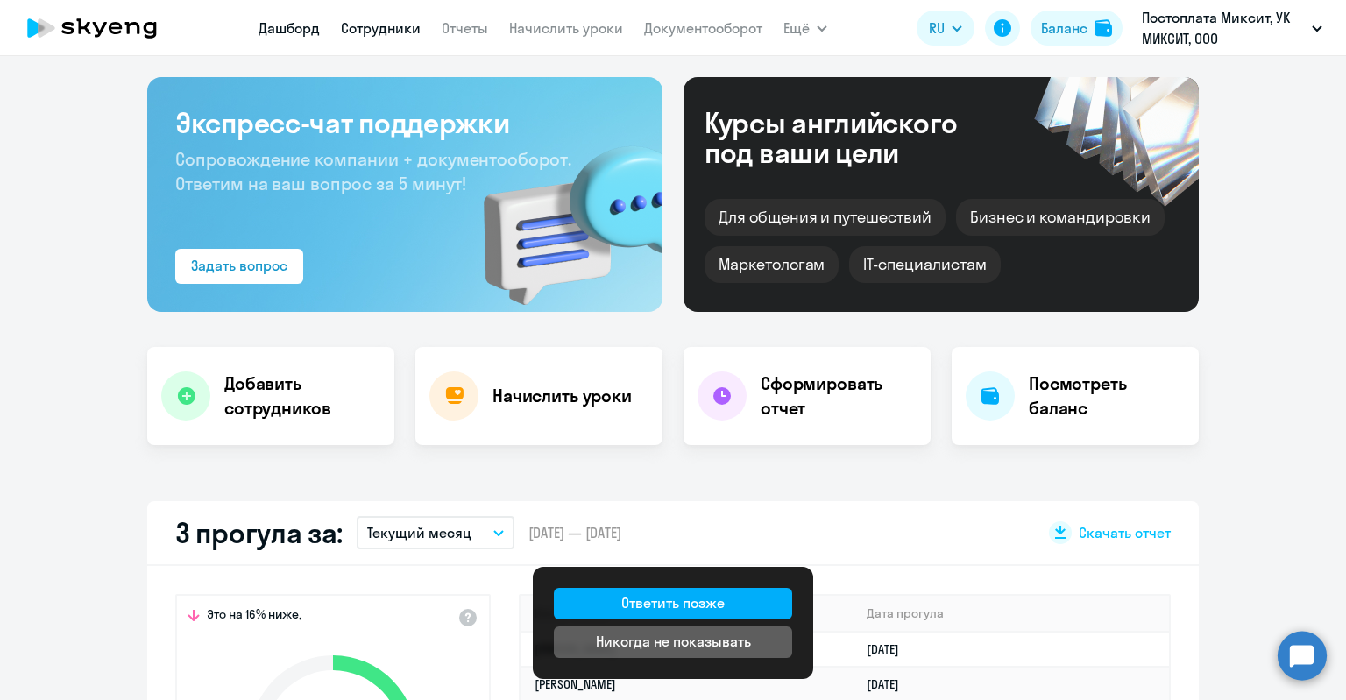
click at [373, 21] on link "Сотрудники" at bounding box center [381, 28] width 80 height 18
select select "30"
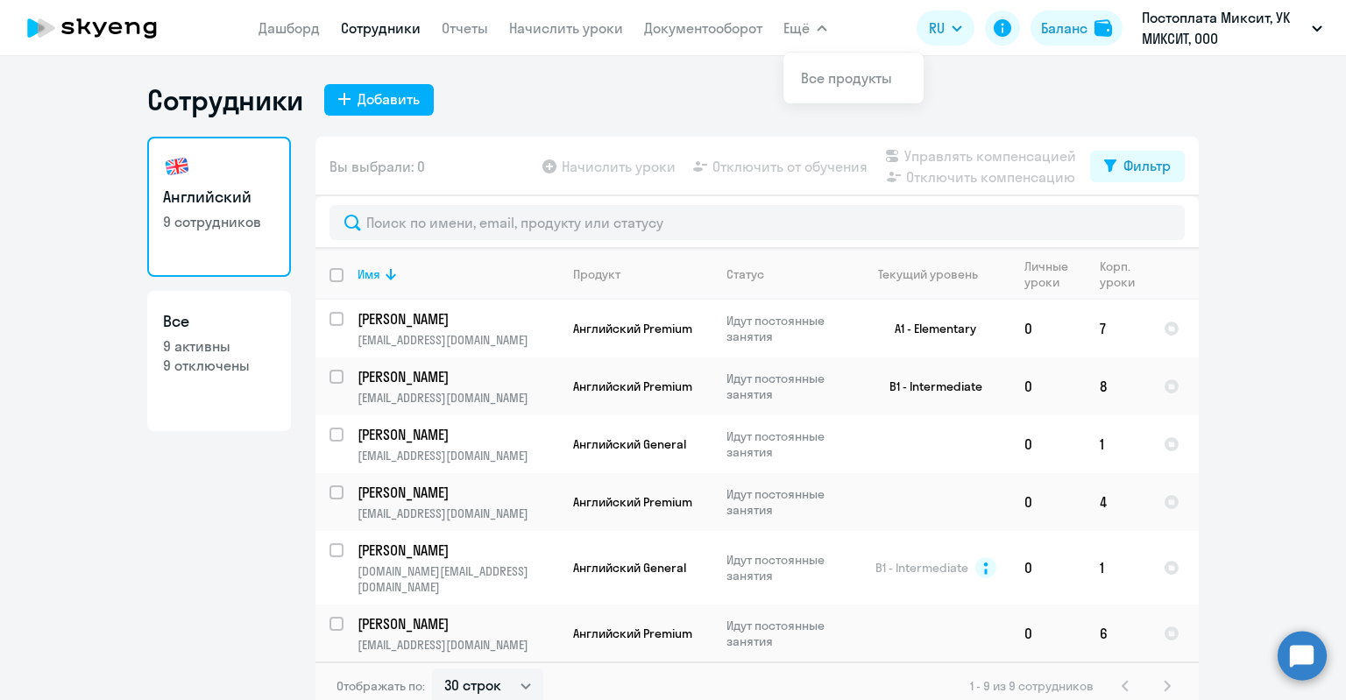
click at [794, 32] on span "Ещё" at bounding box center [797, 28] width 26 height 21
click at [268, 33] on link "Дашборд" at bounding box center [289, 28] width 61 height 18
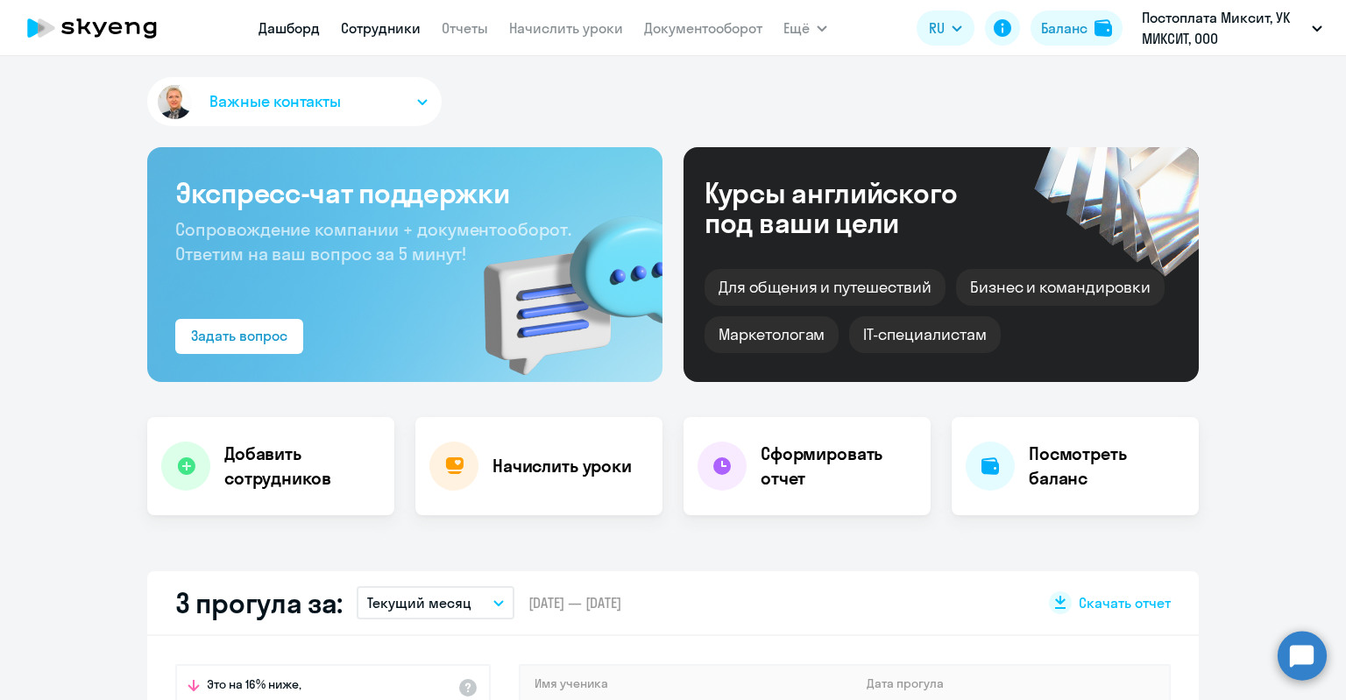
click at [400, 35] on link "Сотрудники" at bounding box center [381, 28] width 80 height 18
select select "30"
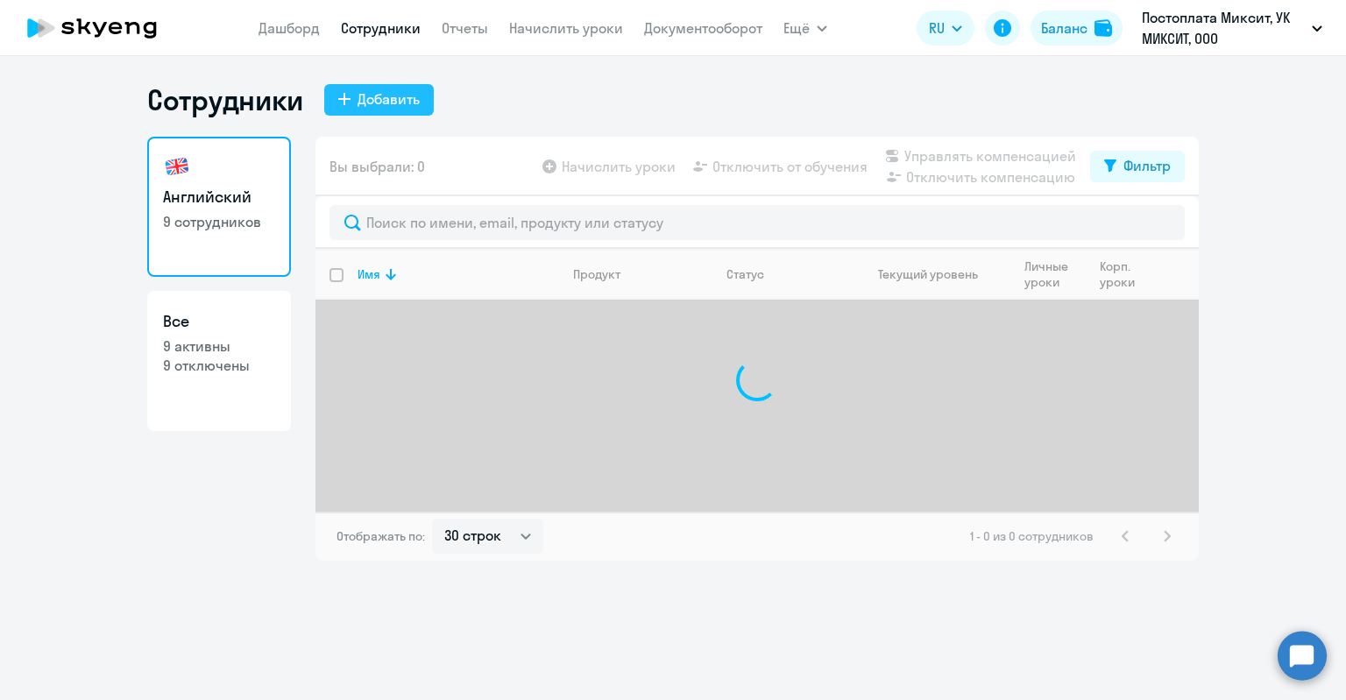
click at [356, 108] on button "Добавить" at bounding box center [379, 100] width 110 height 32
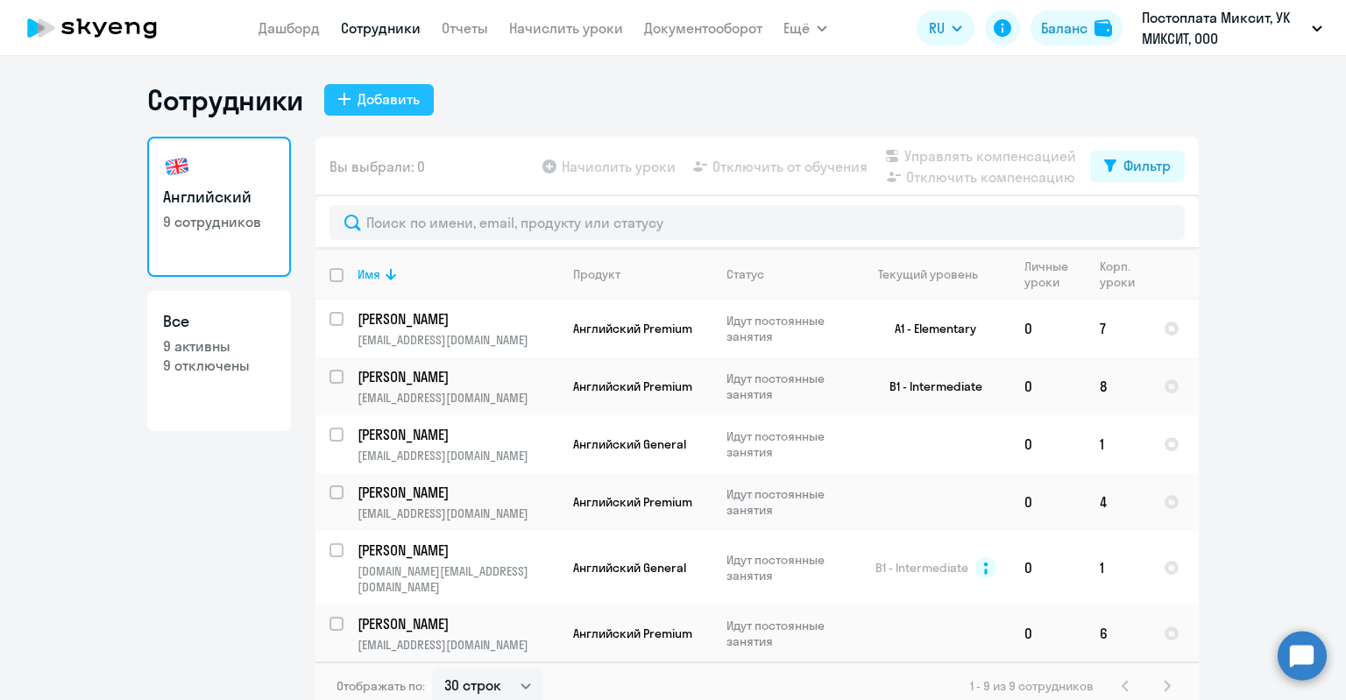
select select "english_adult_not_native_speaker"
select select "3"
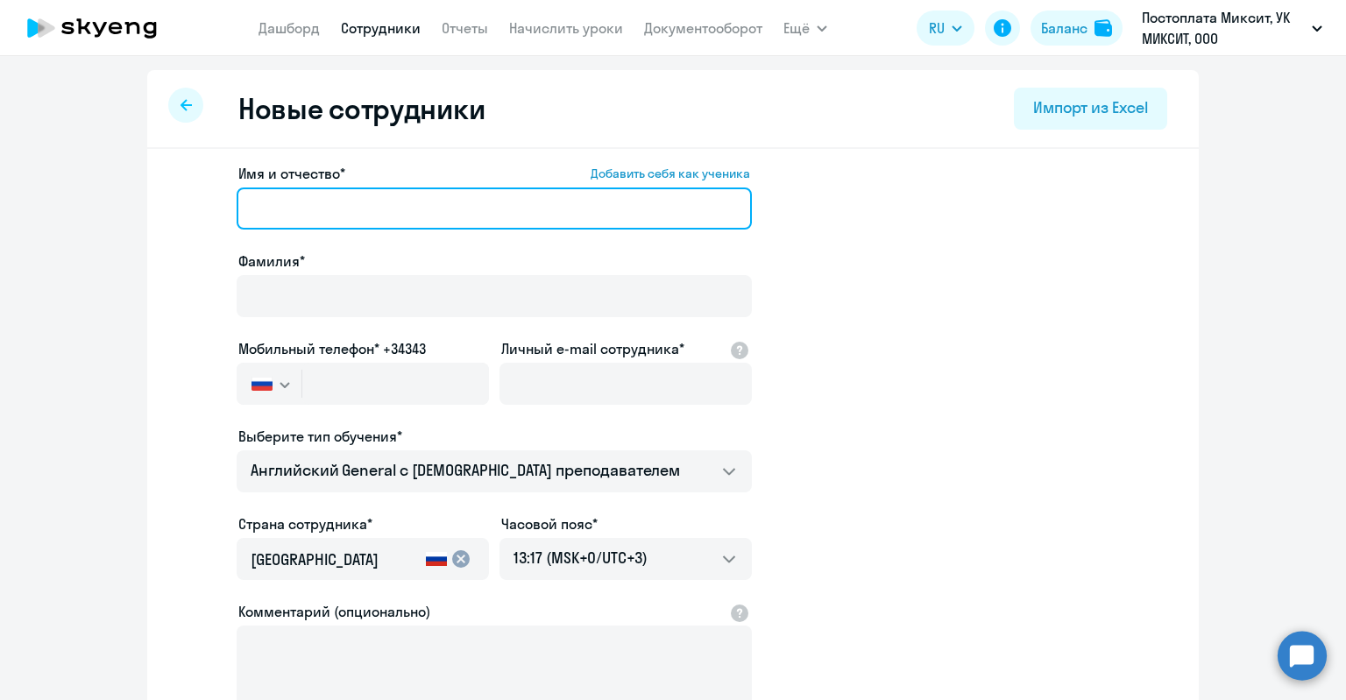
click at [337, 213] on input "Имя и отчество* Добавить себя как ученика" at bounding box center [494, 209] width 515 height 42
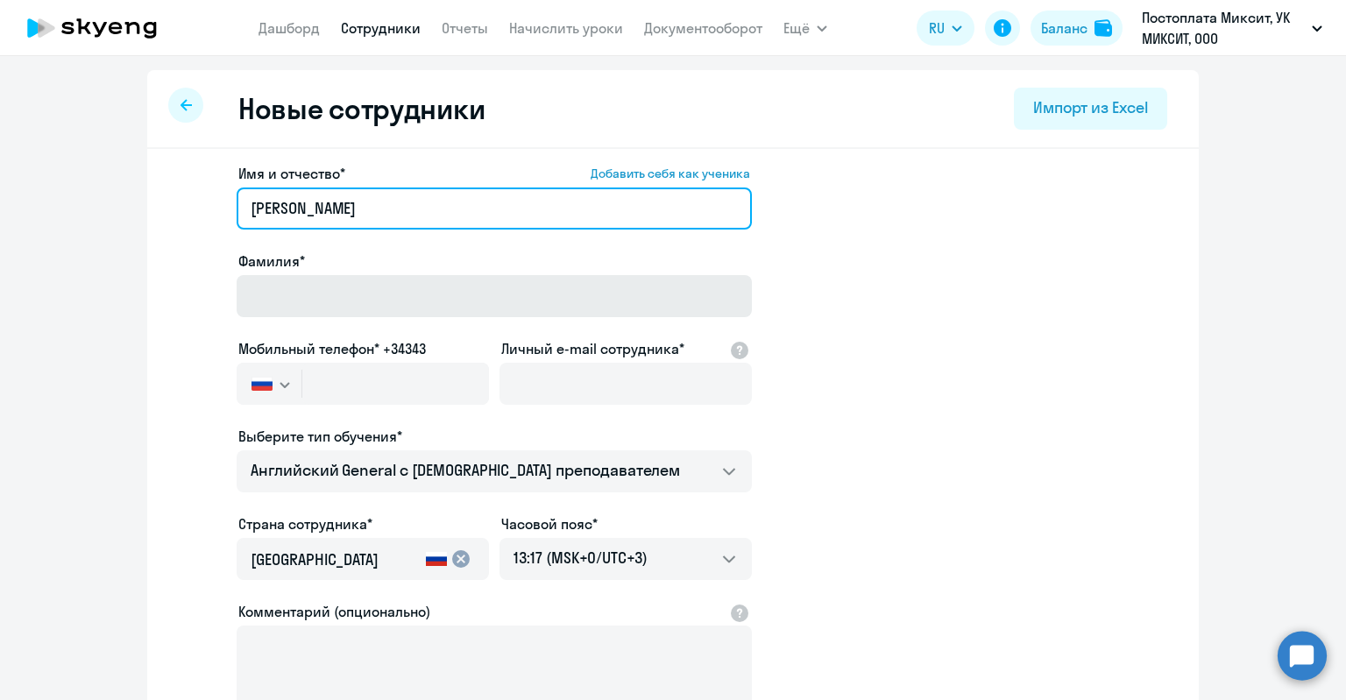
type input "Екатерина Любомировна"
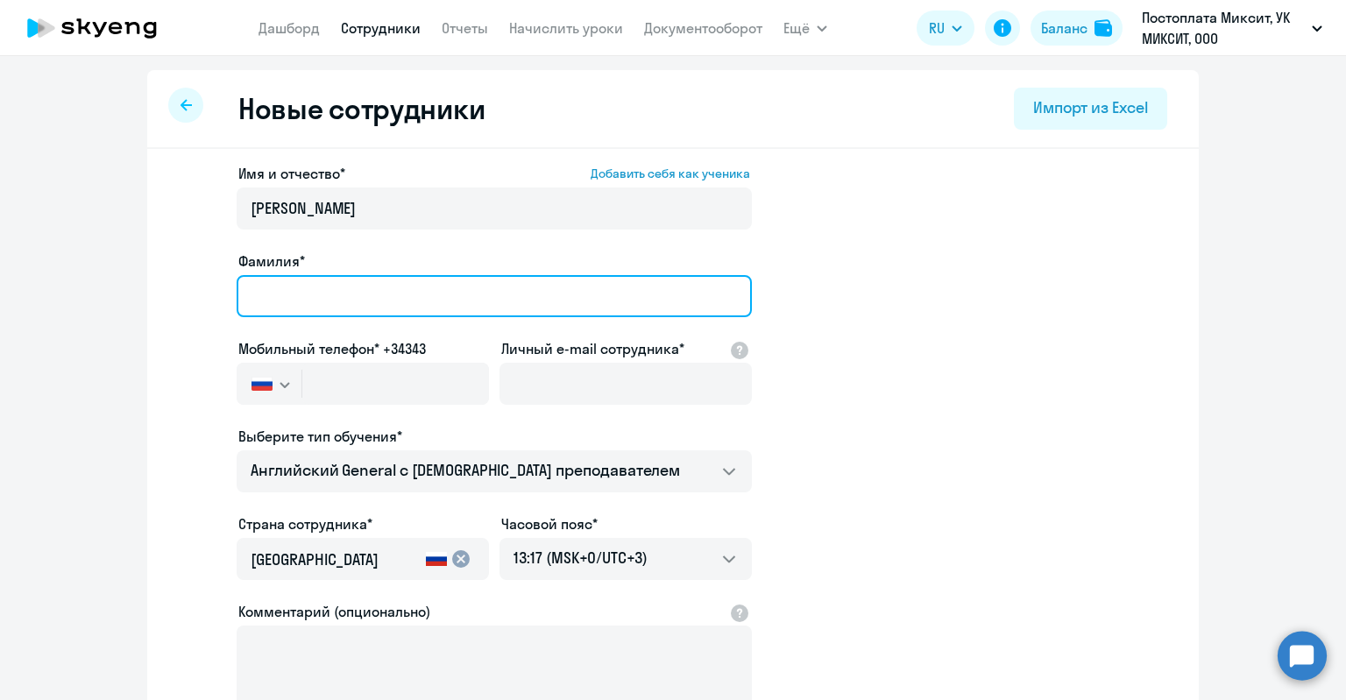
click at [401, 311] on input "Фамилия*" at bounding box center [494, 296] width 515 height 42
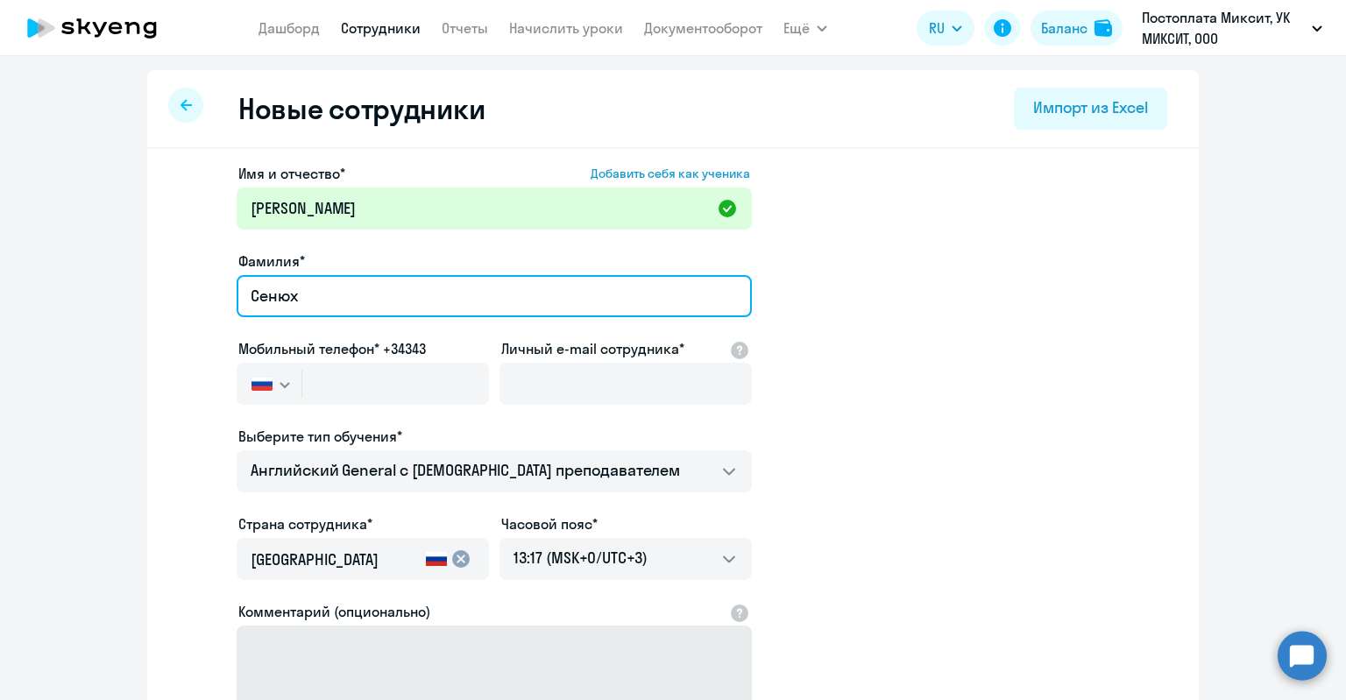
type input "Сенюх"
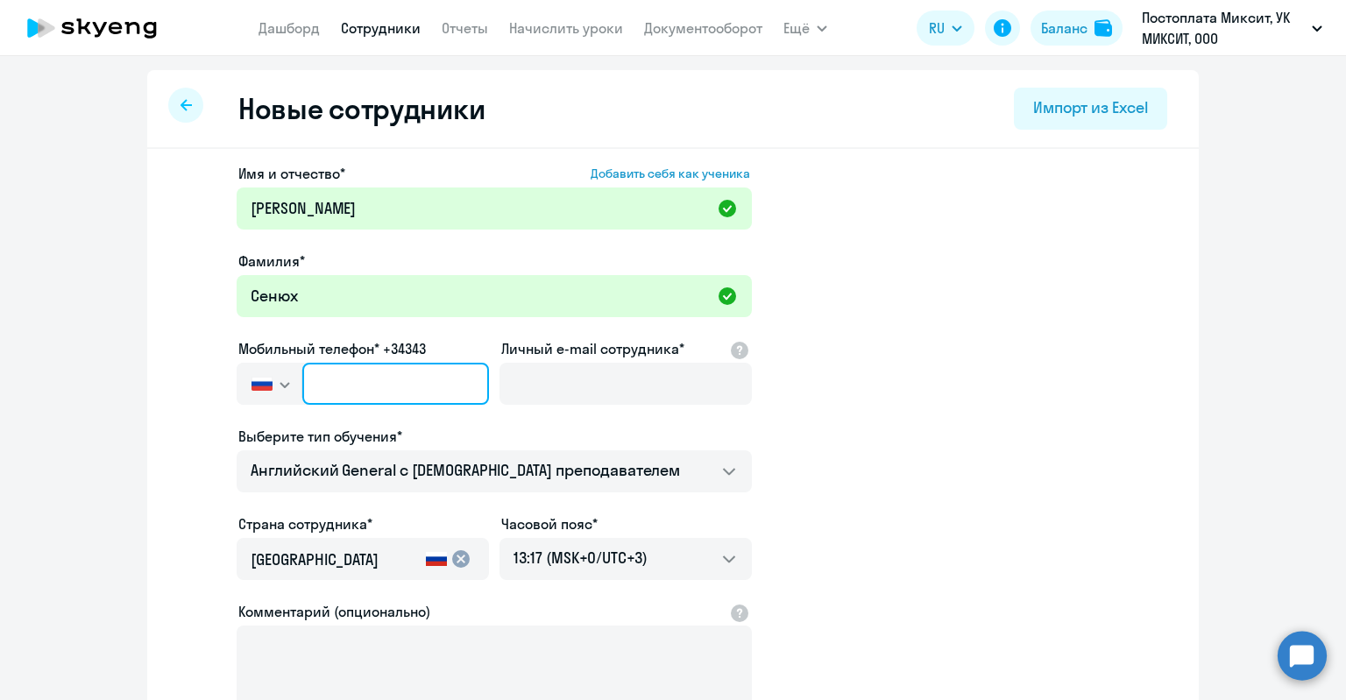
click at [367, 393] on input "text" at bounding box center [395, 384] width 187 height 42
paste input "+7 906 041-88-50"
type input "+7 906 041-88-50"
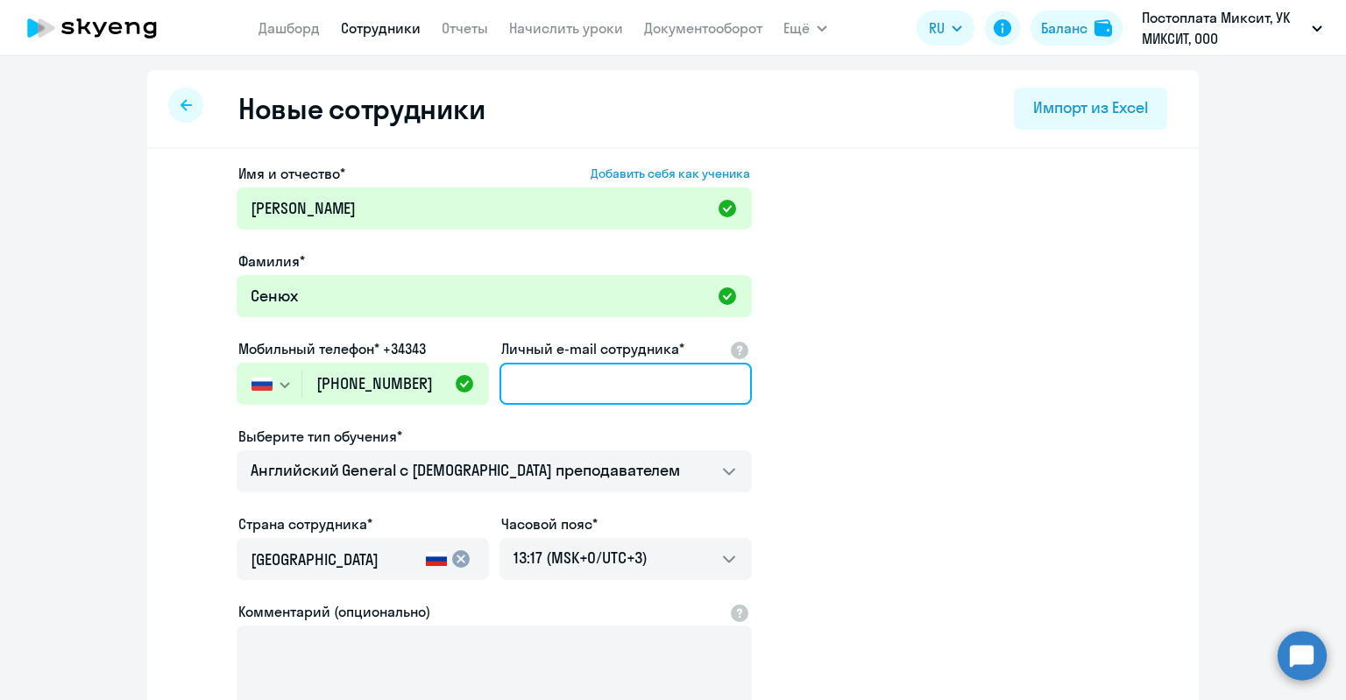
click at [563, 386] on input "Личный e-mail сотрудника*" at bounding box center [626, 384] width 252 height 42
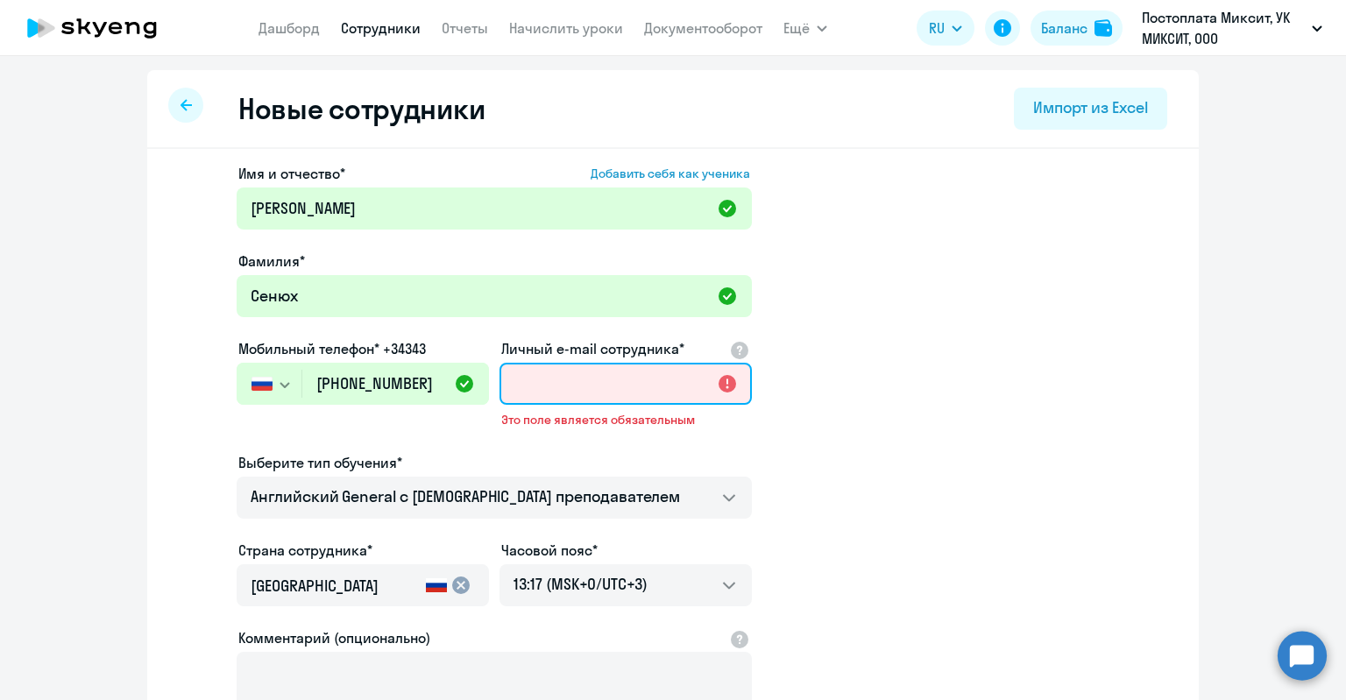
paste input "e.senyuh@mixit.ru"
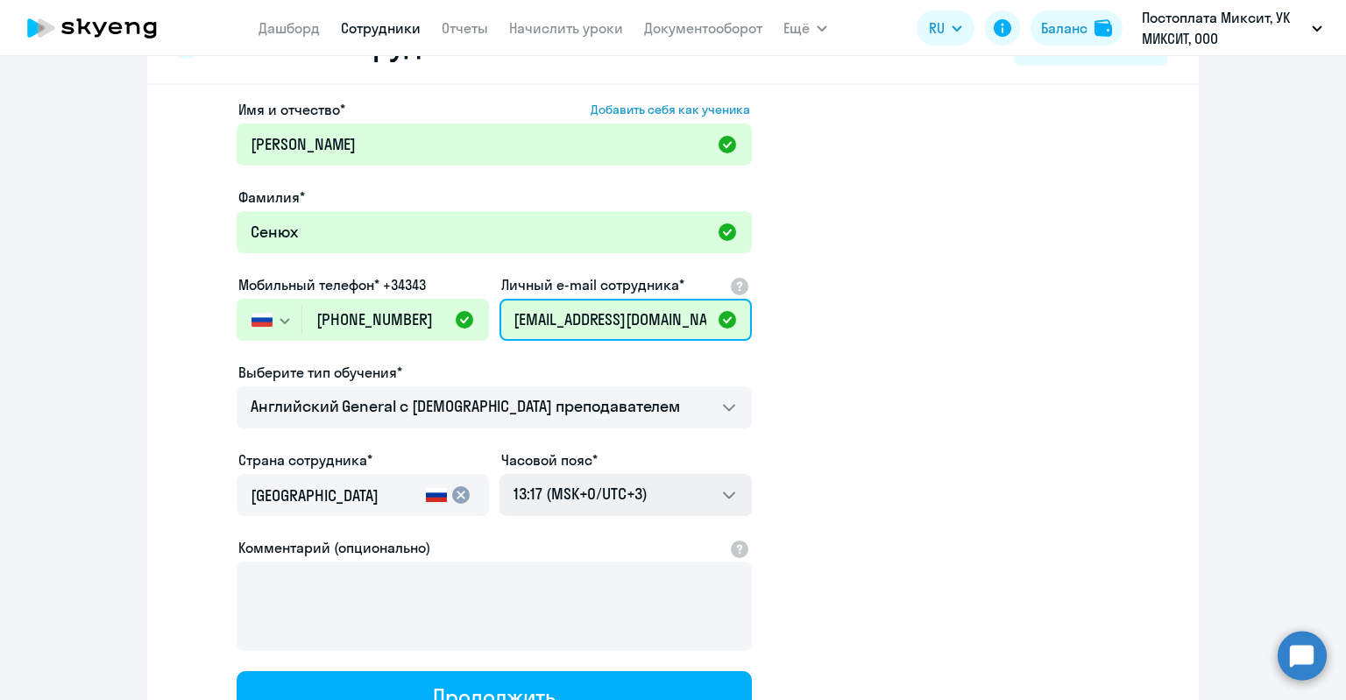
scroll to position [175, 0]
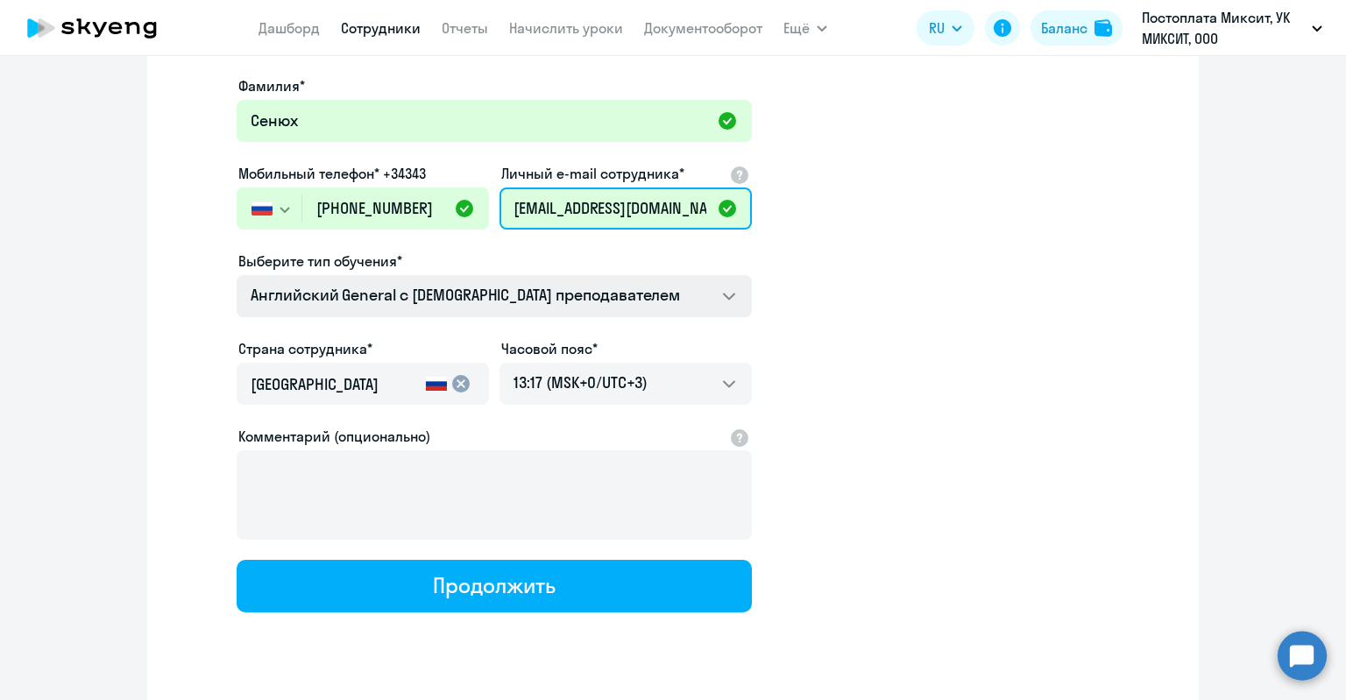
type input "e.senyuh@mixit.ru"
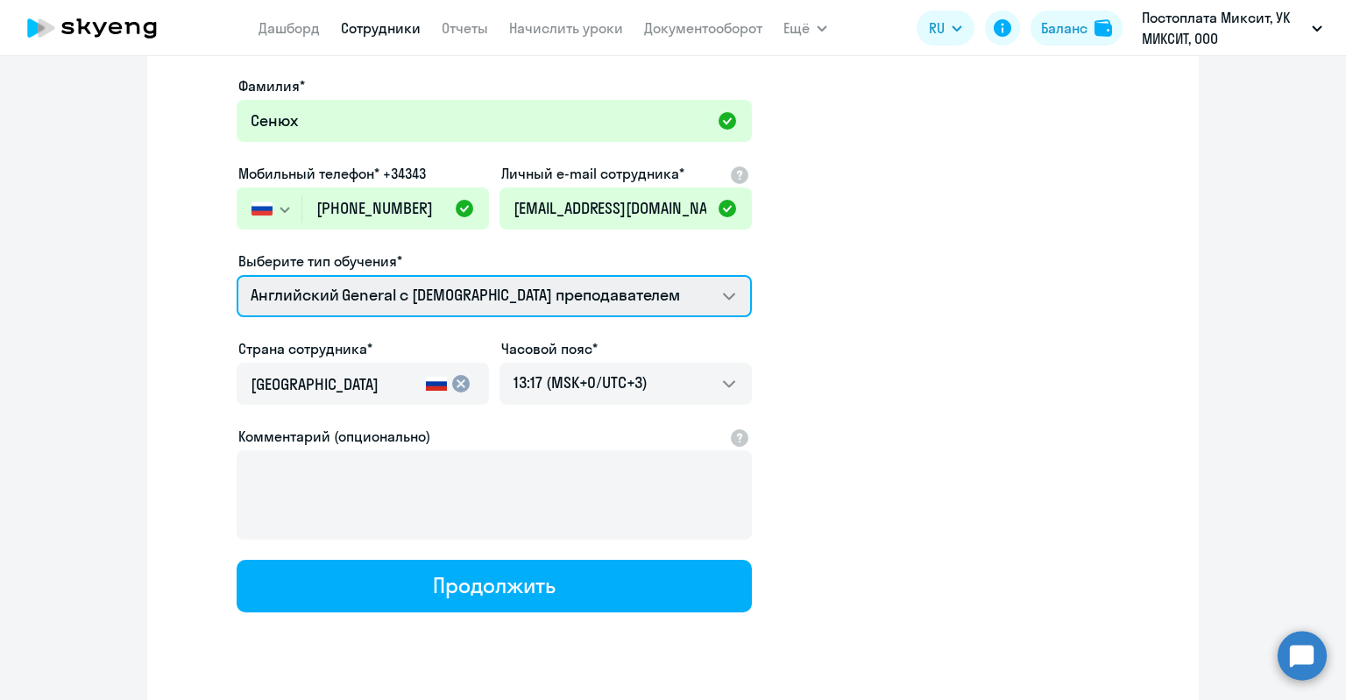
click at [459, 296] on select "Премиум английский с русскоговорящим преподавателем Английский General с русско…" at bounding box center [494, 296] width 515 height 42
select select "english_adult_not_native_speaker_premium"
click at [237, 275] on select "Премиум английский с русскоговорящим преподавателем Английский General с русско…" at bounding box center [494, 296] width 515 height 42
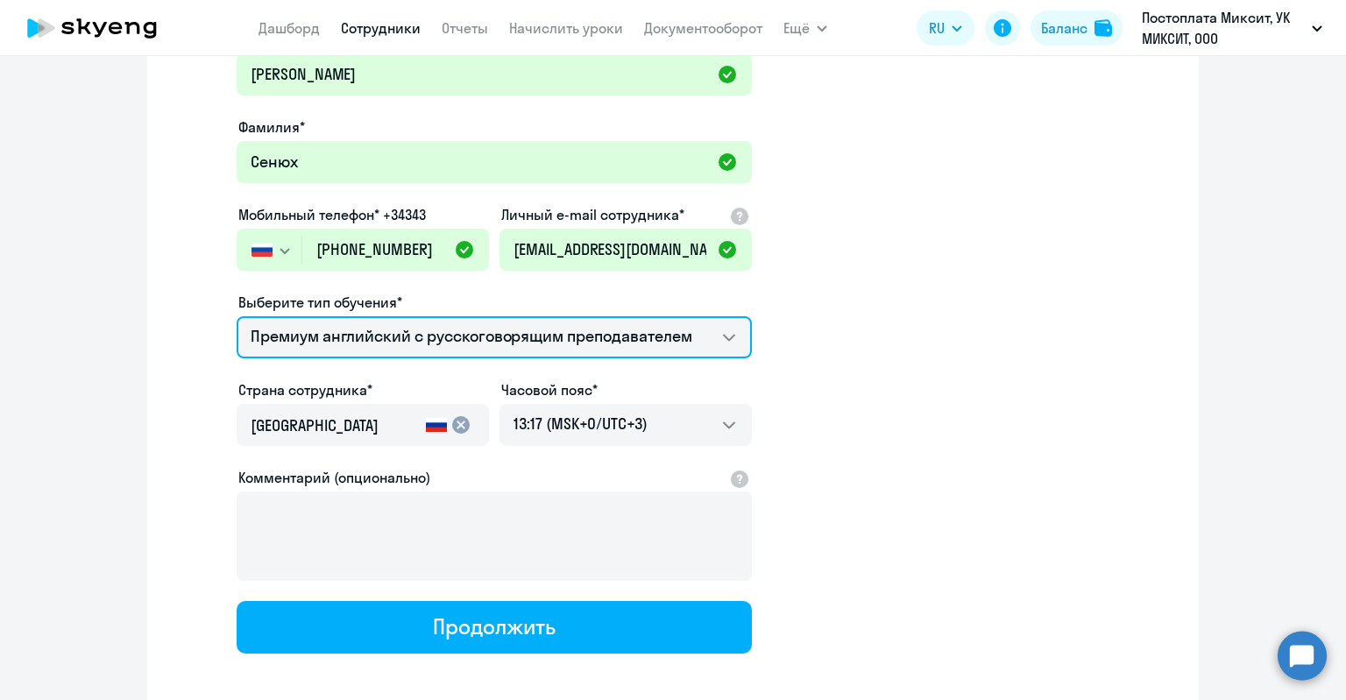
scroll to position [216, 0]
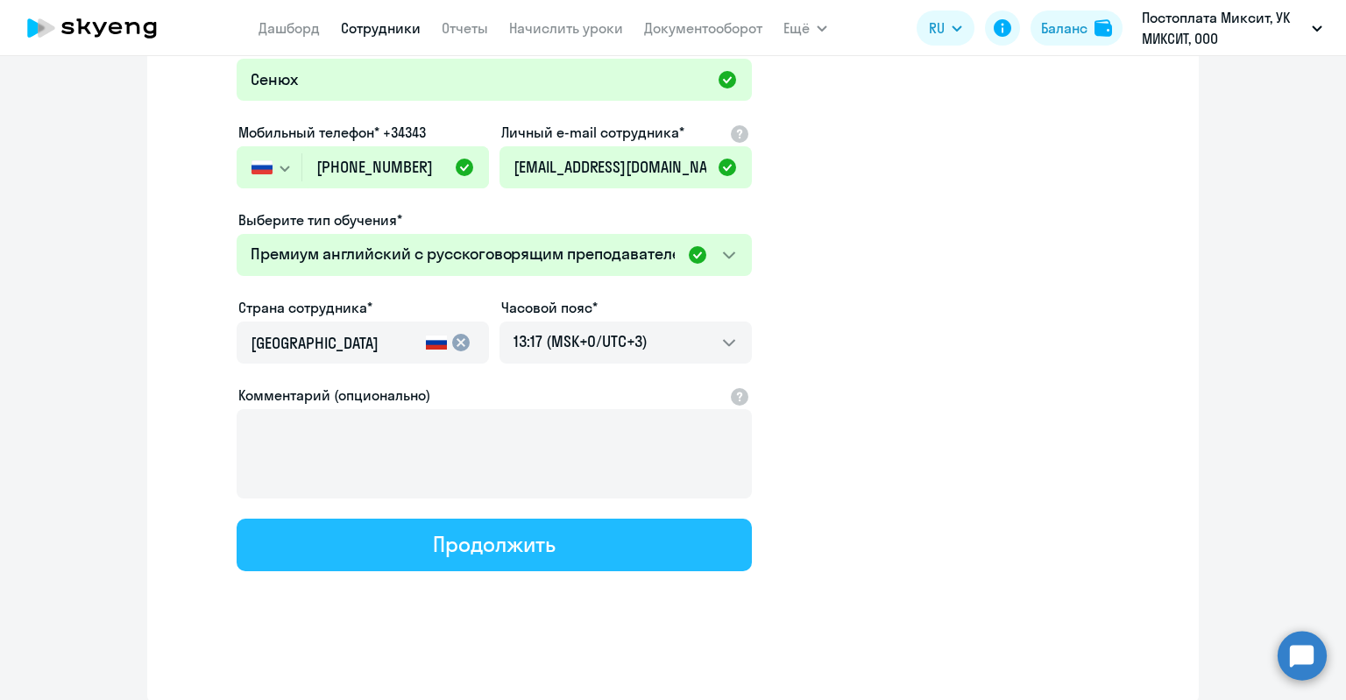
click at [555, 550] on button "Продолжить" at bounding box center [494, 545] width 515 height 53
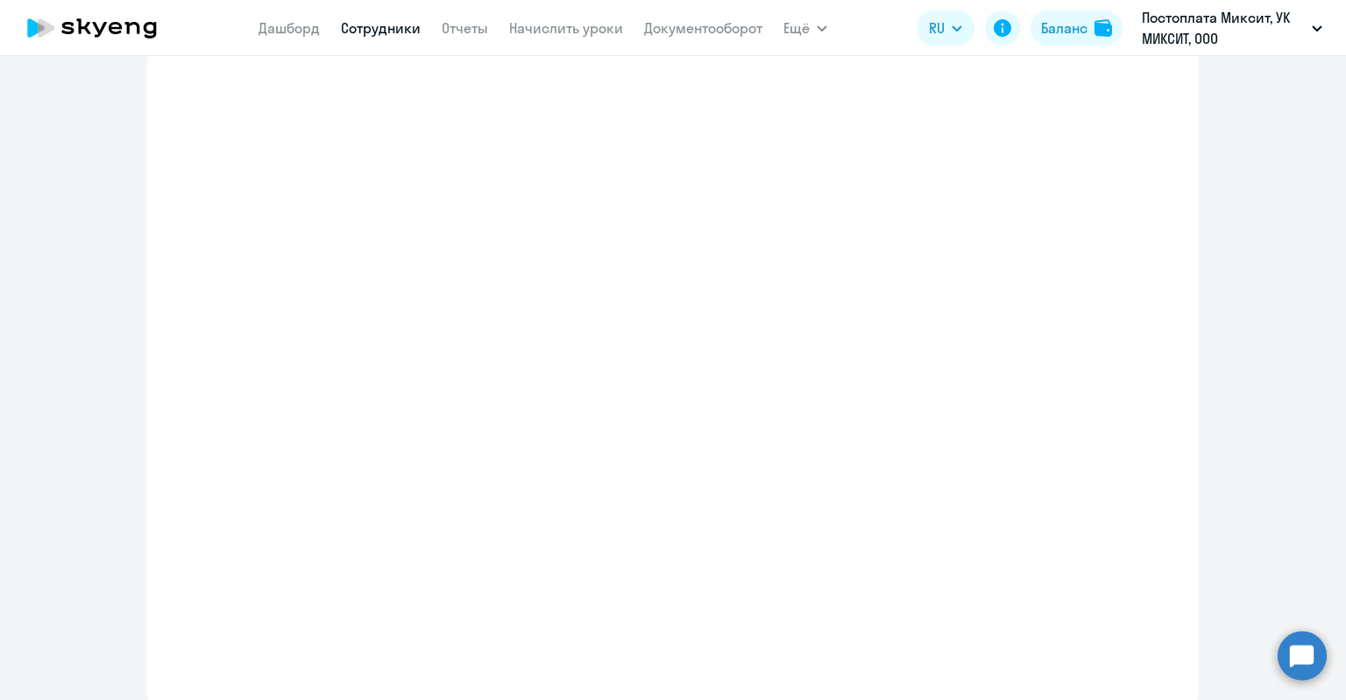
select select "english_adult_not_native_speaker_premium"
select select "3"
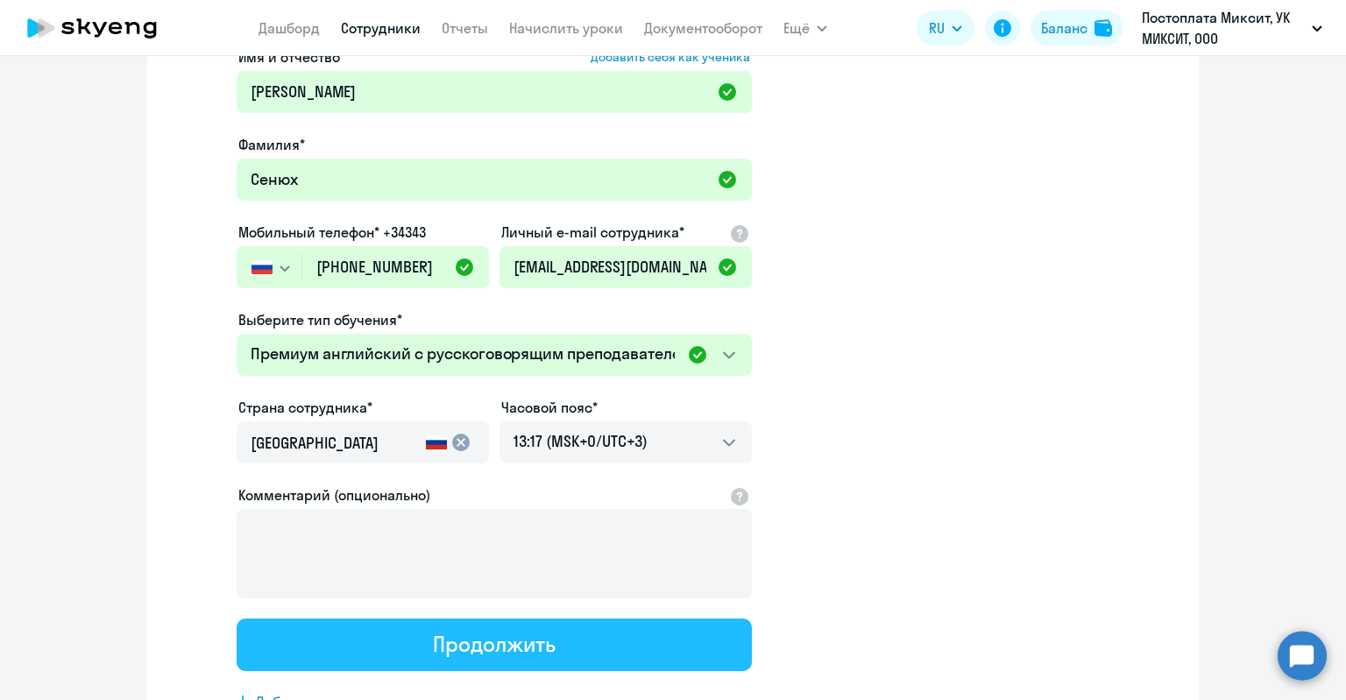
scroll to position [0, 0]
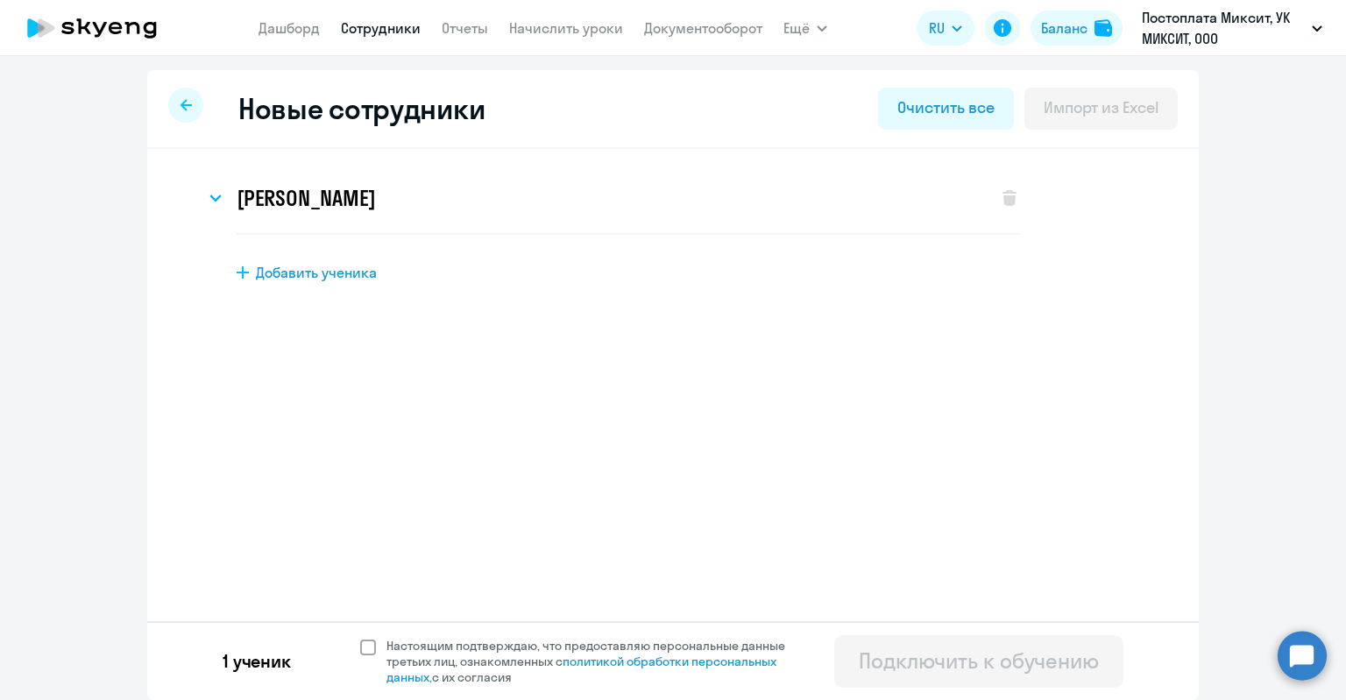
click at [364, 644] on span at bounding box center [368, 648] width 16 height 16
click at [360, 638] on input "Настоящим подтверждаю, что предоставляю персональные данные третьих лиц, ознако…" at bounding box center [359, 637] width 1 height 1
checkbox input "true"
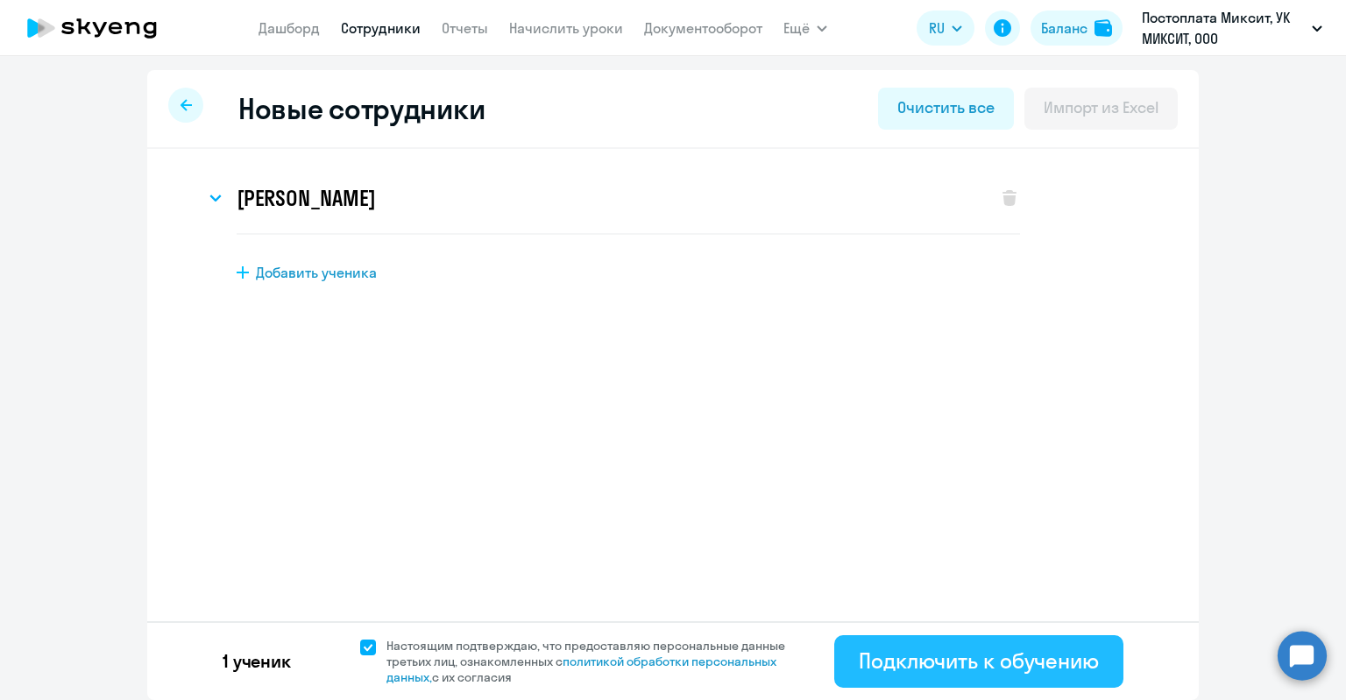
click at [1013, 672] on div "Подключить к обучению" at bounding box center [979, 661] width 240 height 28
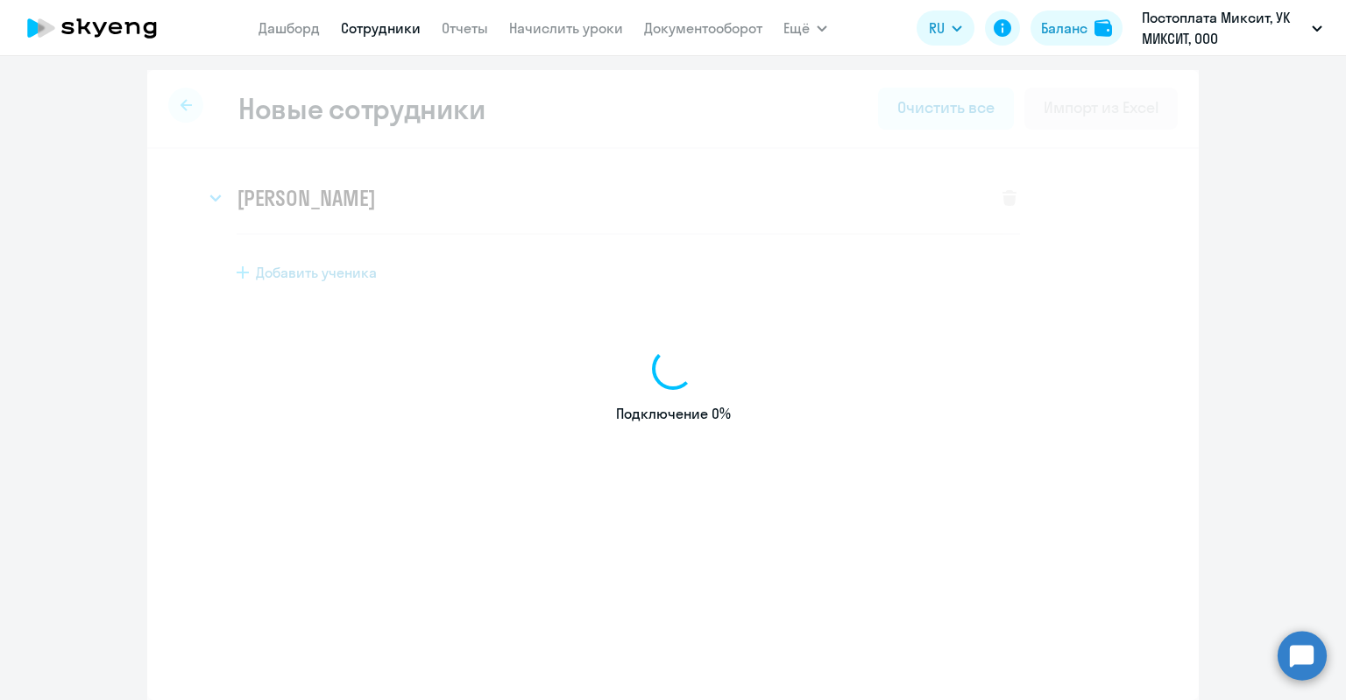
select select "english_adult_not_native_speaker"
select select "3"
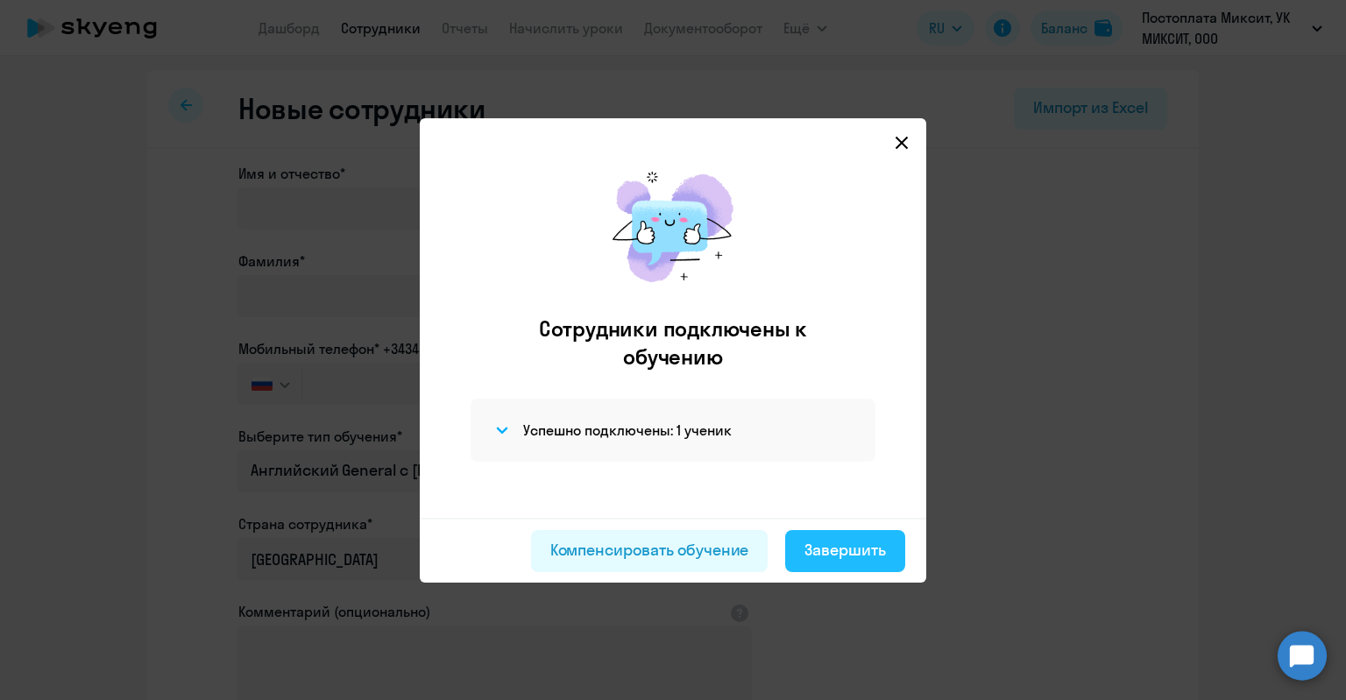
click at [852, 555] on div "Завершить" at bounding box center [846, 550] width 82 height 23
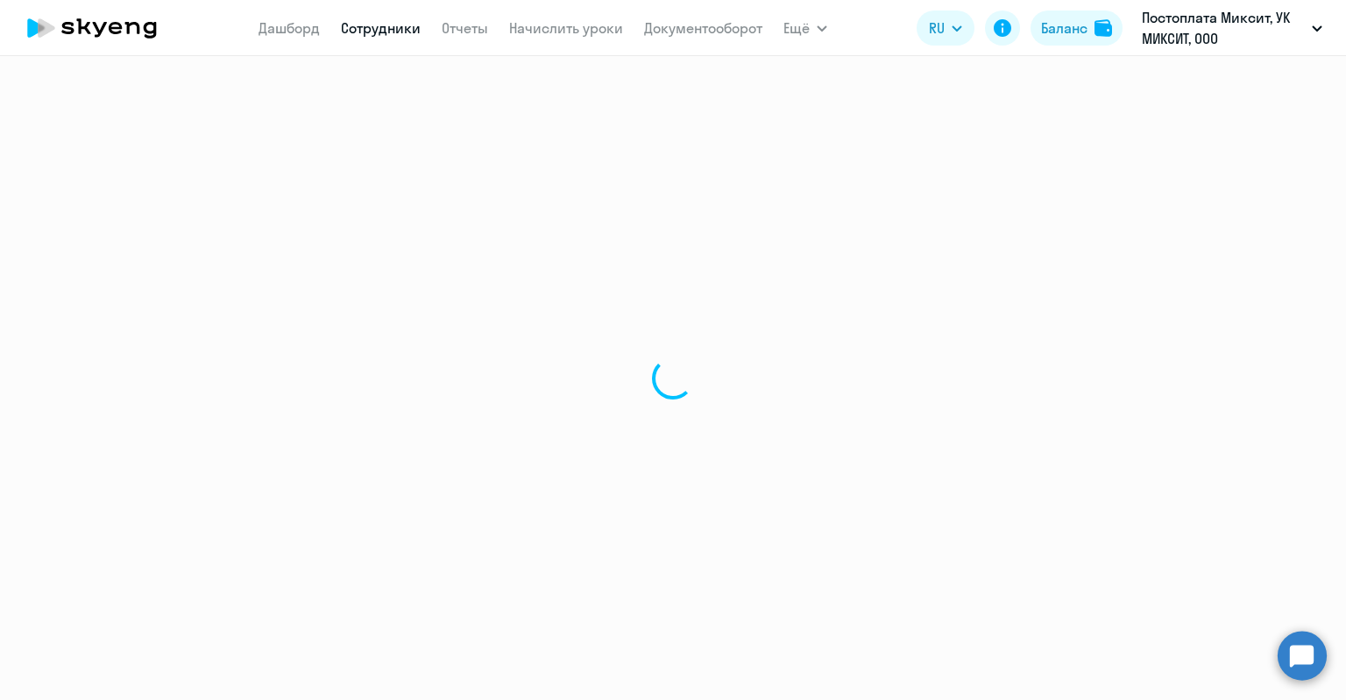
select select "30"
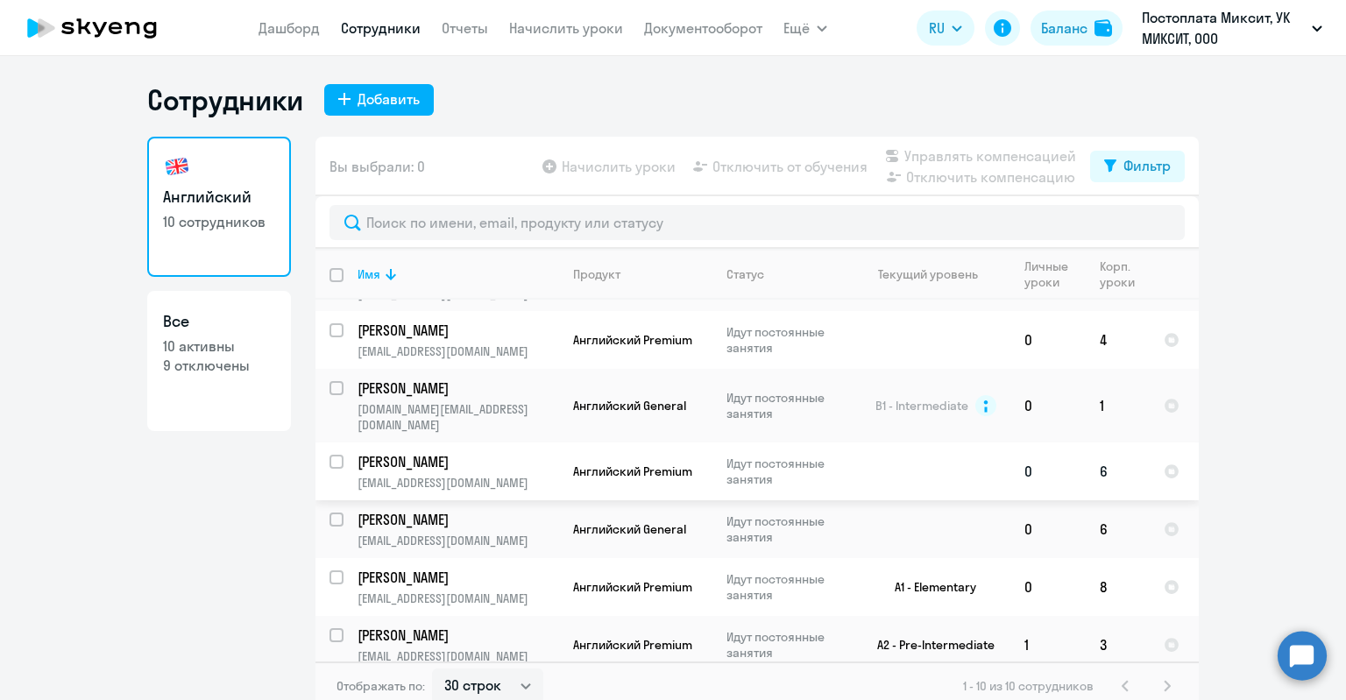
scroll to position [45, 0]
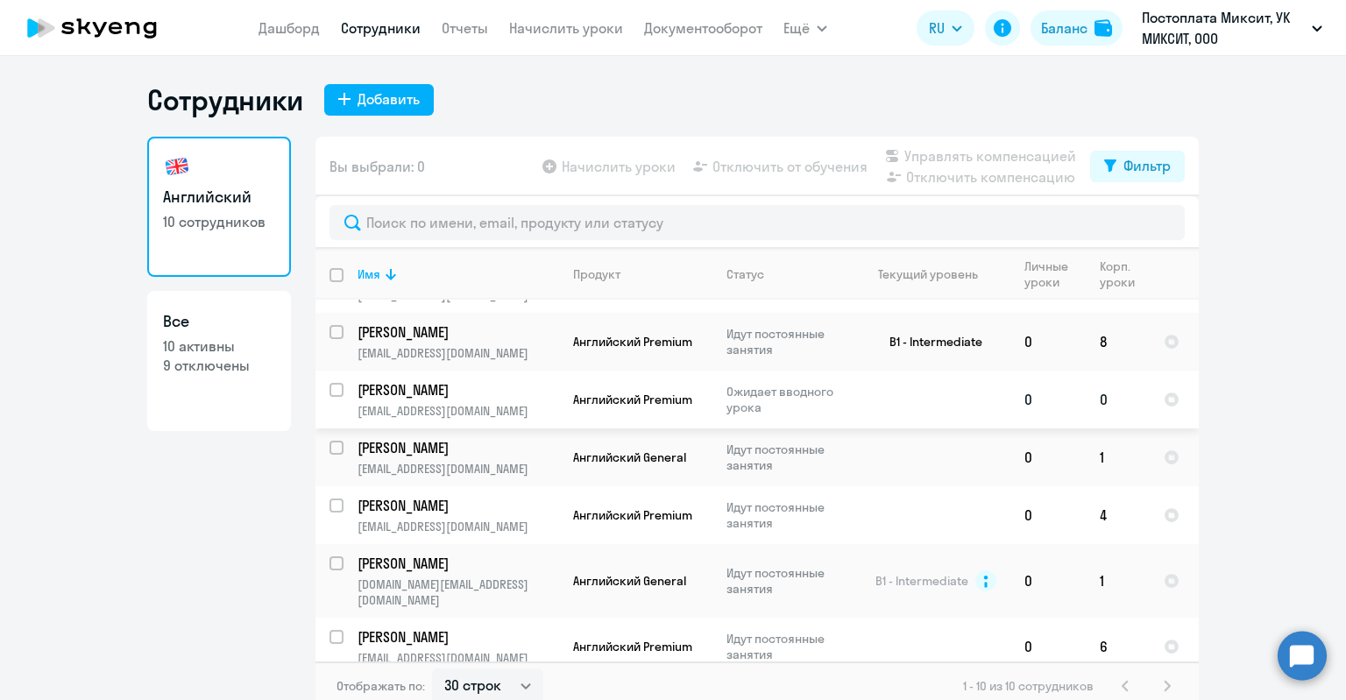
click at [330, 386] on input "select row 42521938" at bounding box center [347, 400] width 35 height 35
checkbox input "true"
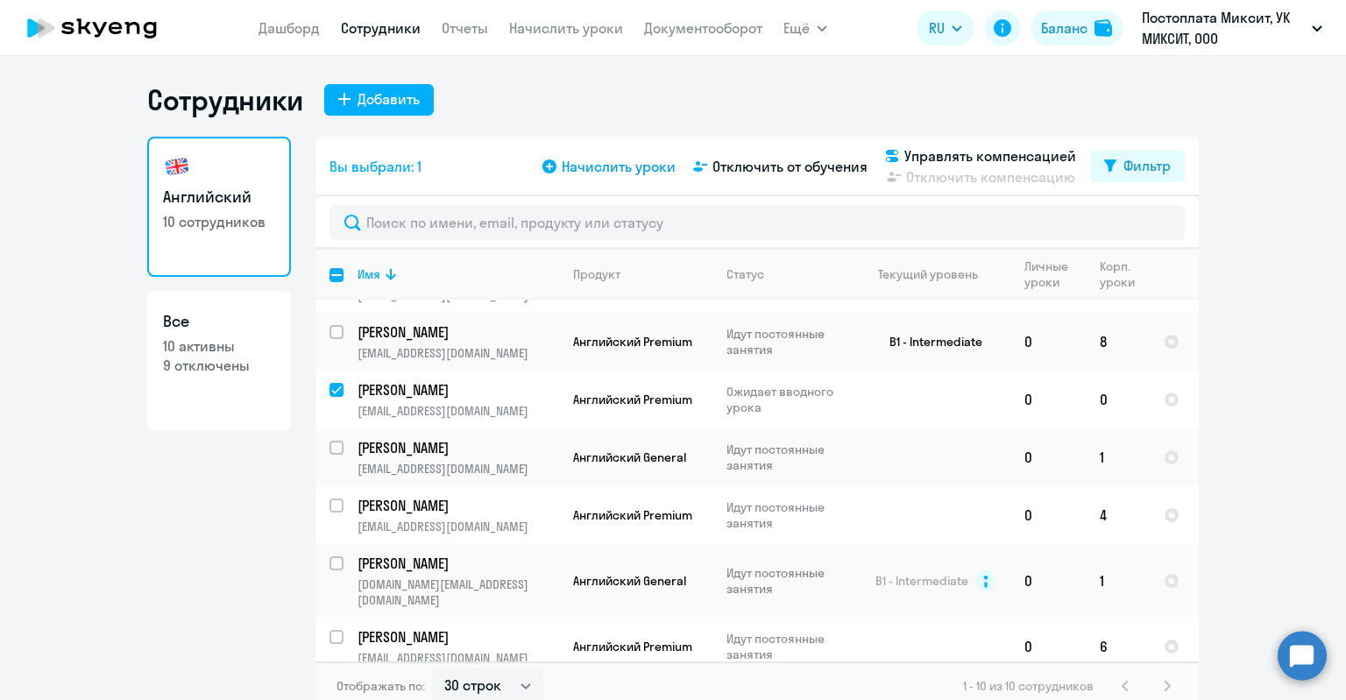
click at [571, 167] on span "Начислить уроки" at bounding box center [619, 166] width 114 height 21
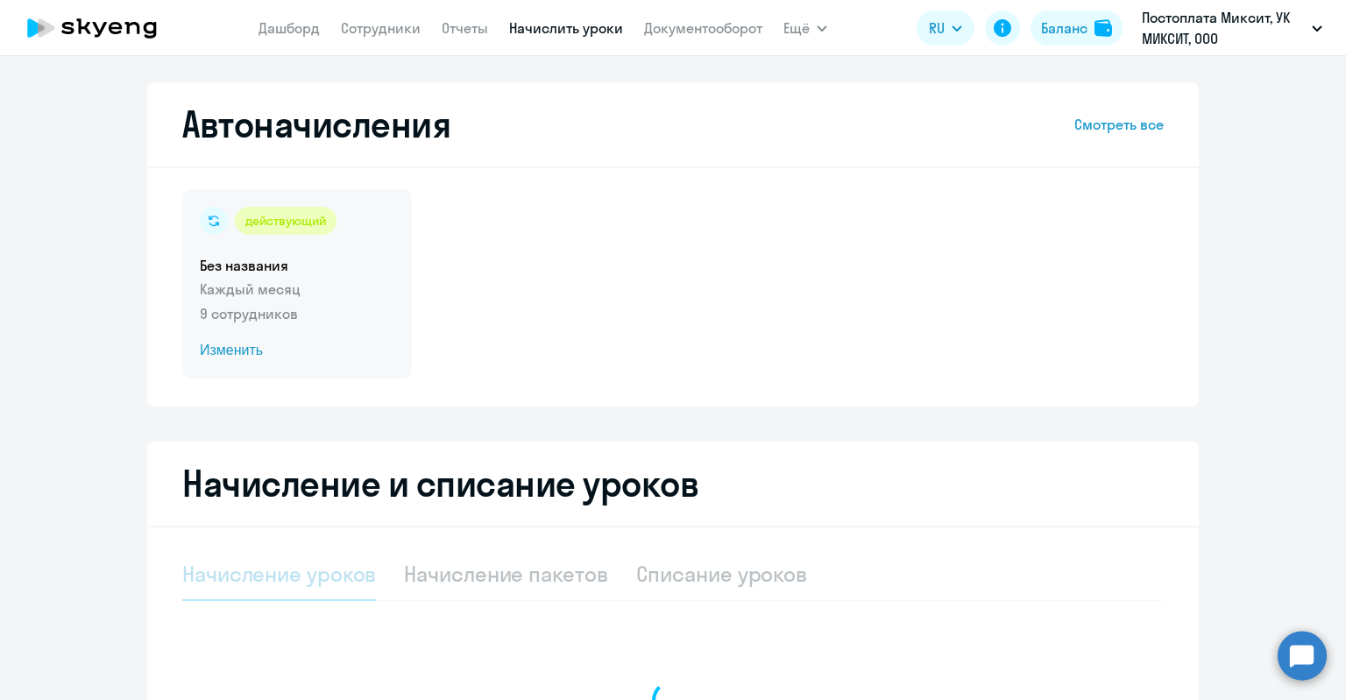
select select "10"
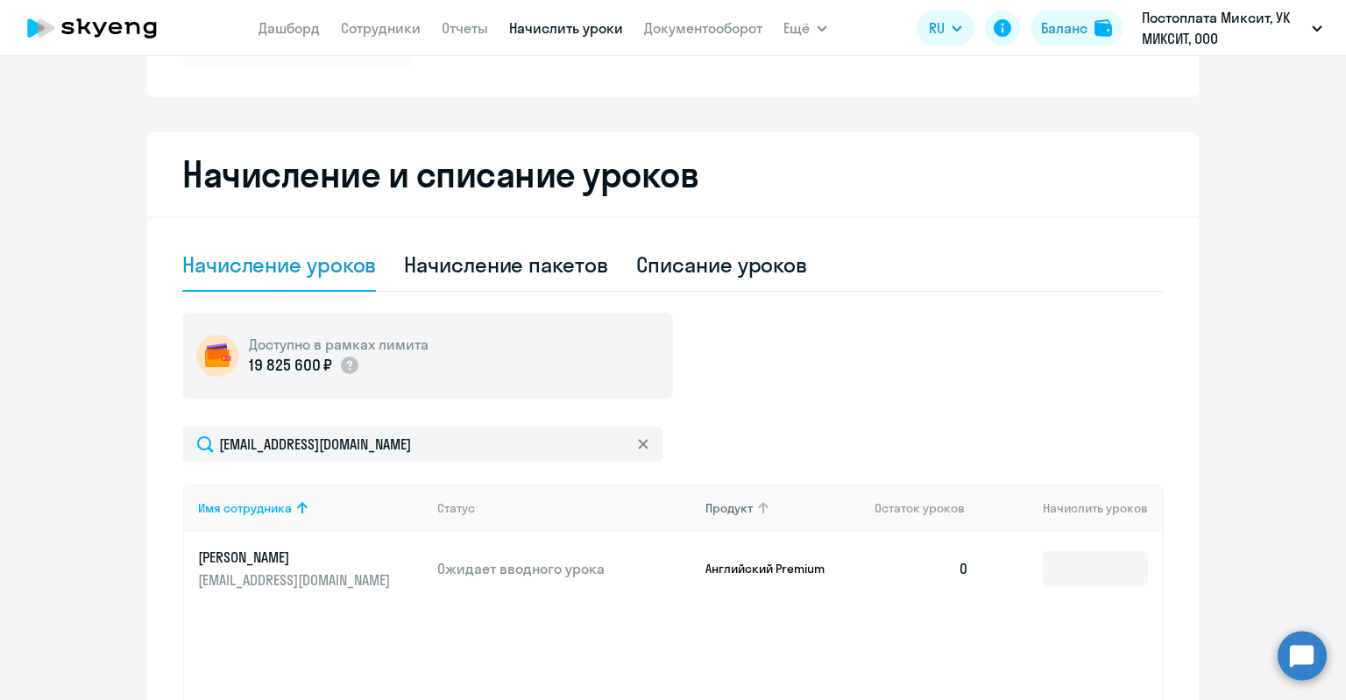
scroll to position [438, 0]
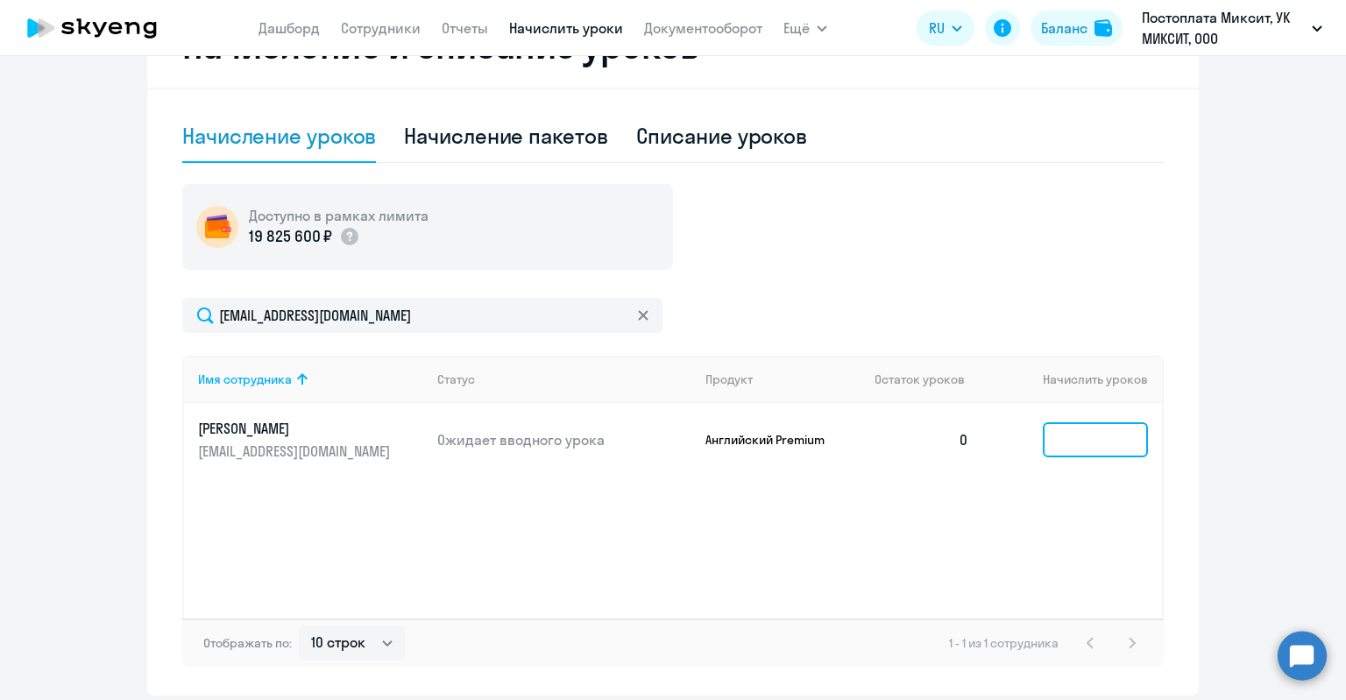
click at [1073, 438] on input at bounding box center [1095, 439] width 105 height 35
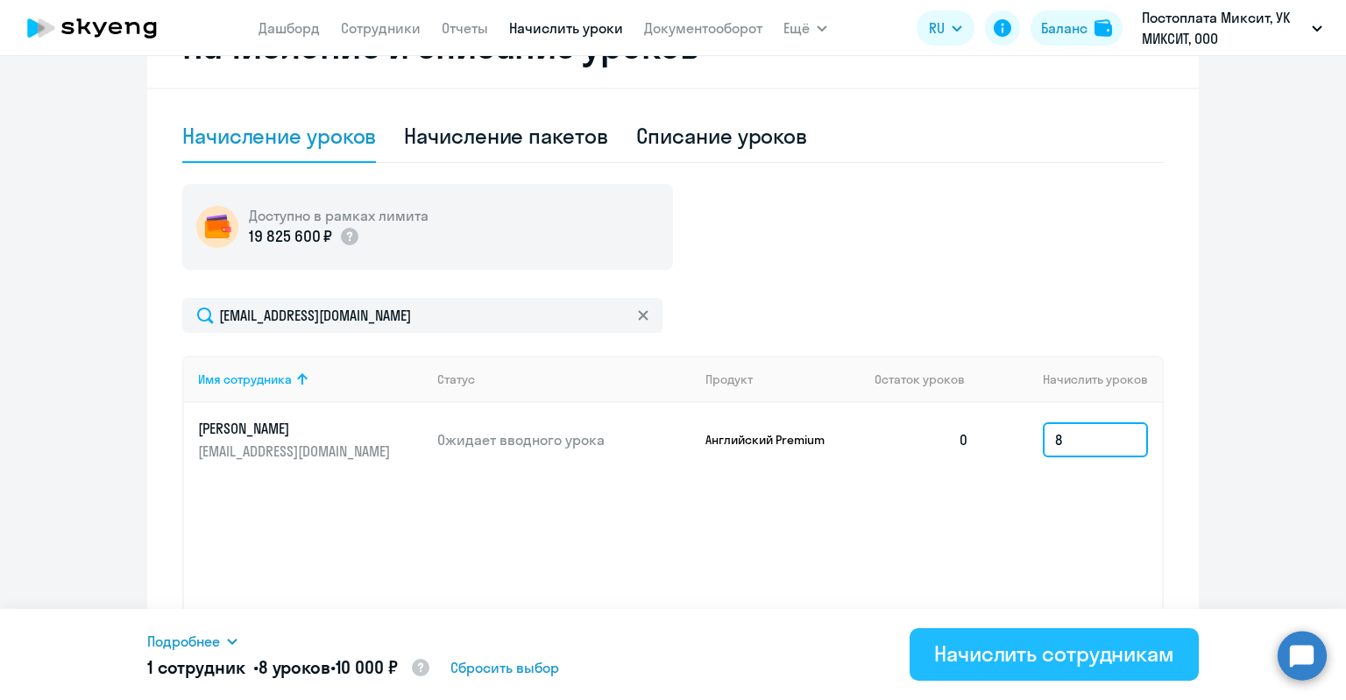
type input "8"
click at [1017, 658] on div "Начислить сотрудникам" at bounding box center [1054, 654] width 240 height 28
